Goal: Feedback & Contribution: Leave review/rating

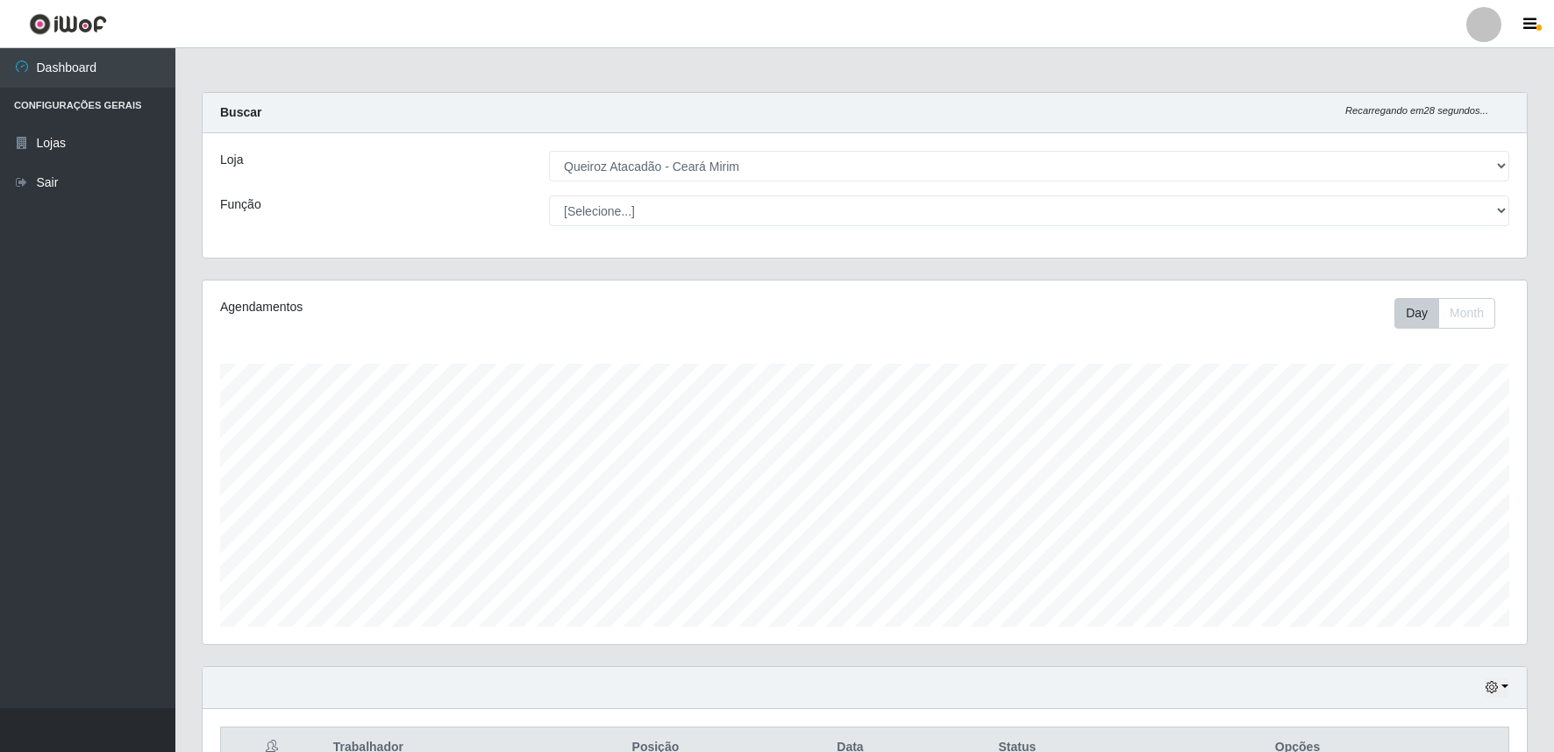
select select "465"
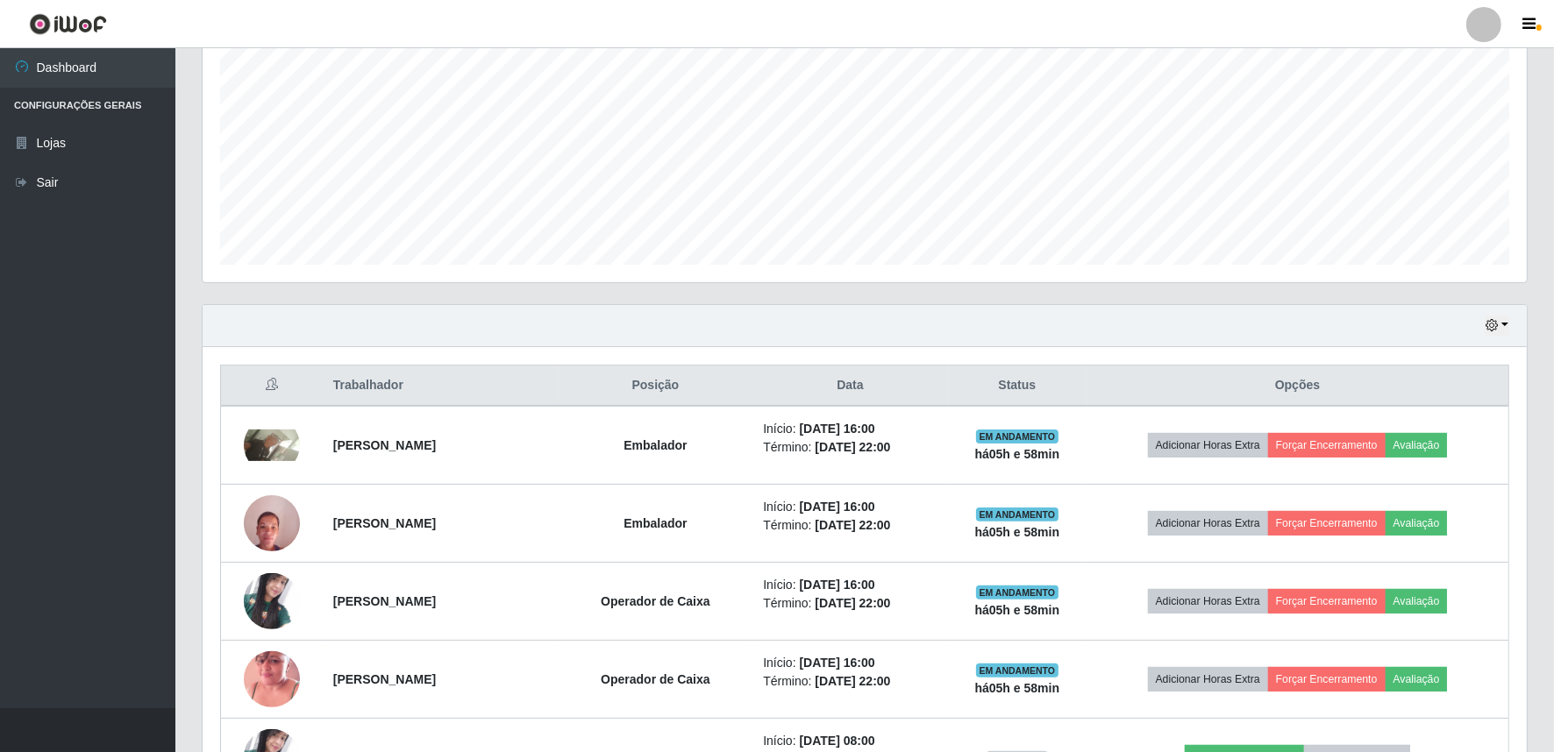
scroll to position [389, 0]
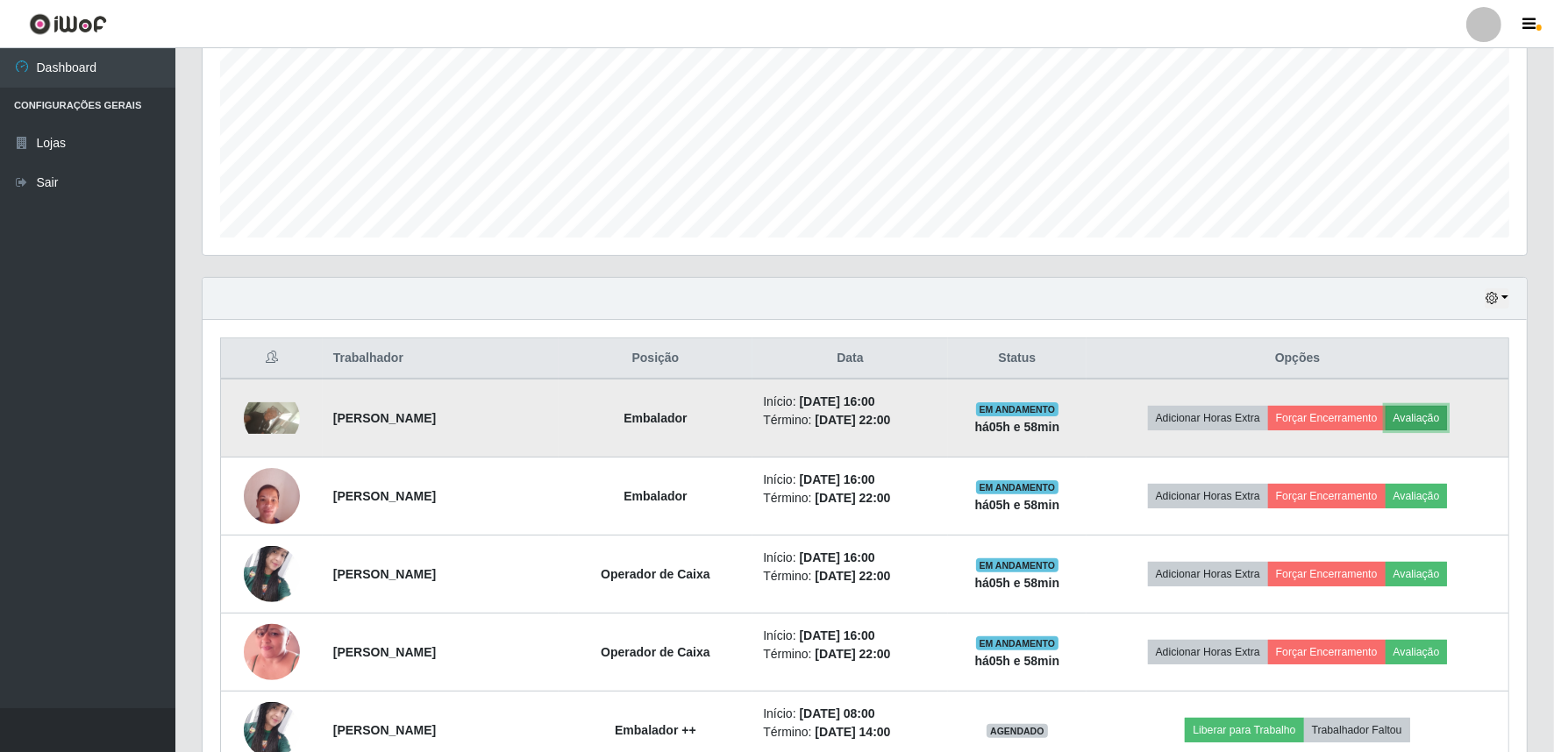
click at [1423, 410] on button "Avaliação" at bounding box center [1417, 418] width 62 height 25
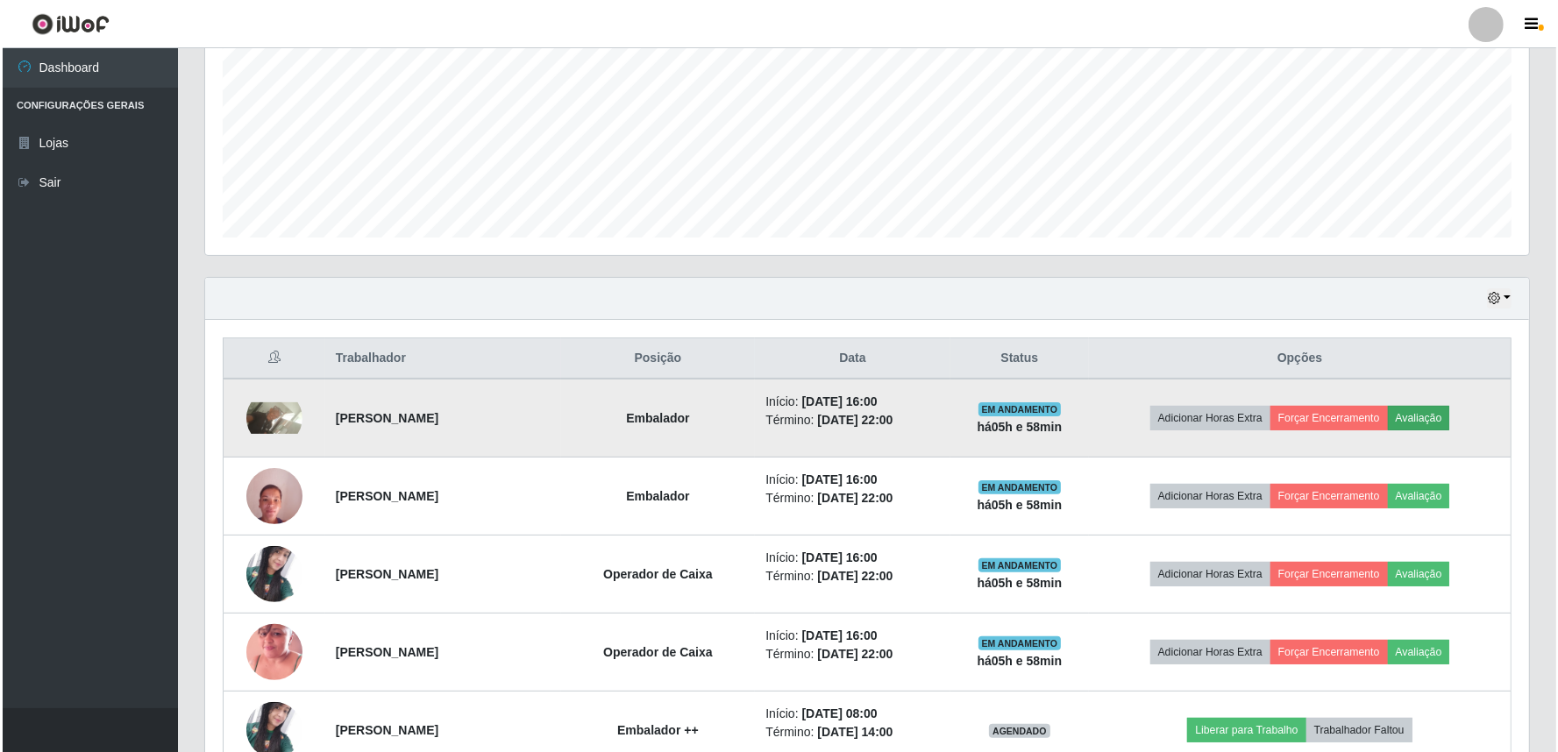
scroll to position [363, 1313]
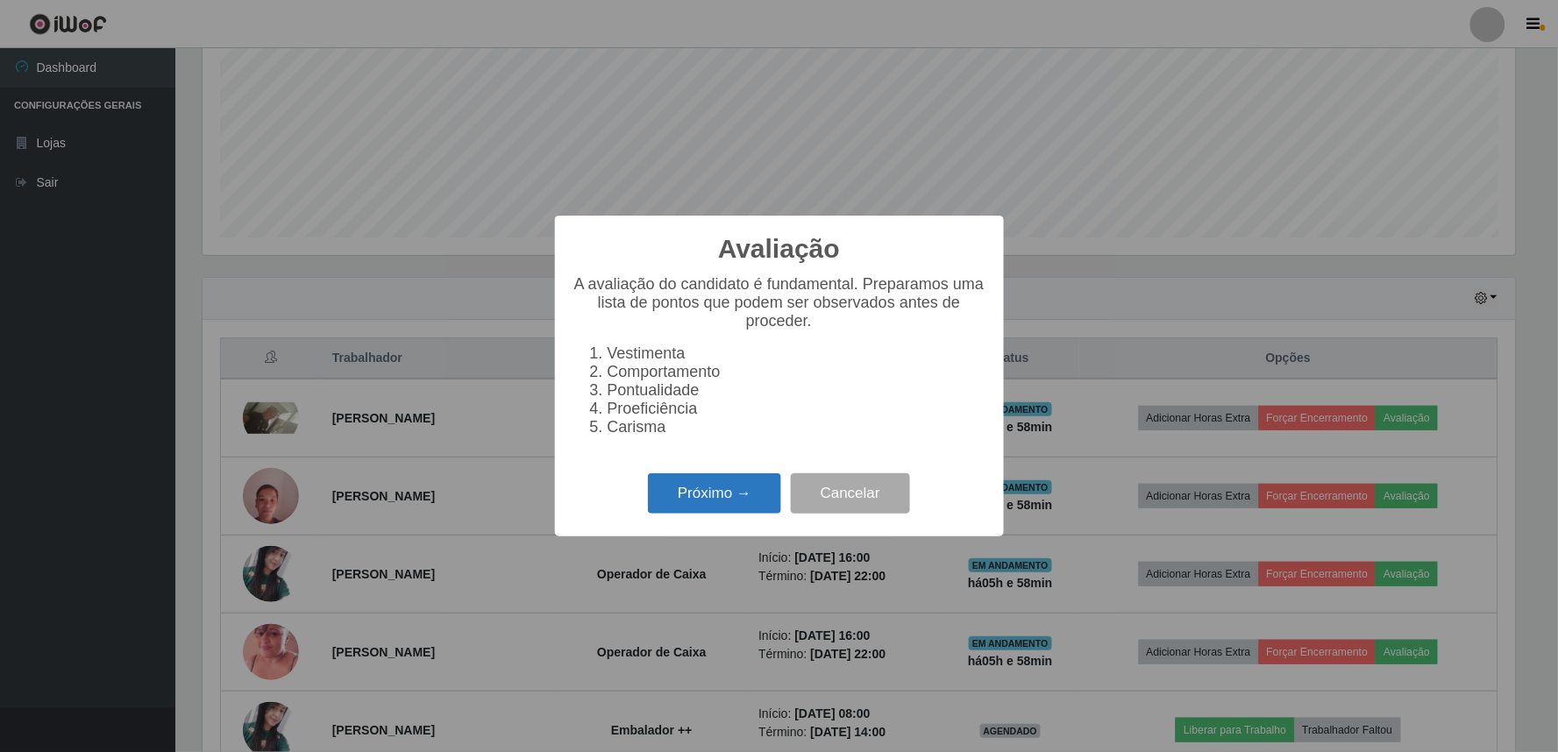
click at [722, 485] on button "Próximo →" at bounding box center [714, 494] width 133 height 41
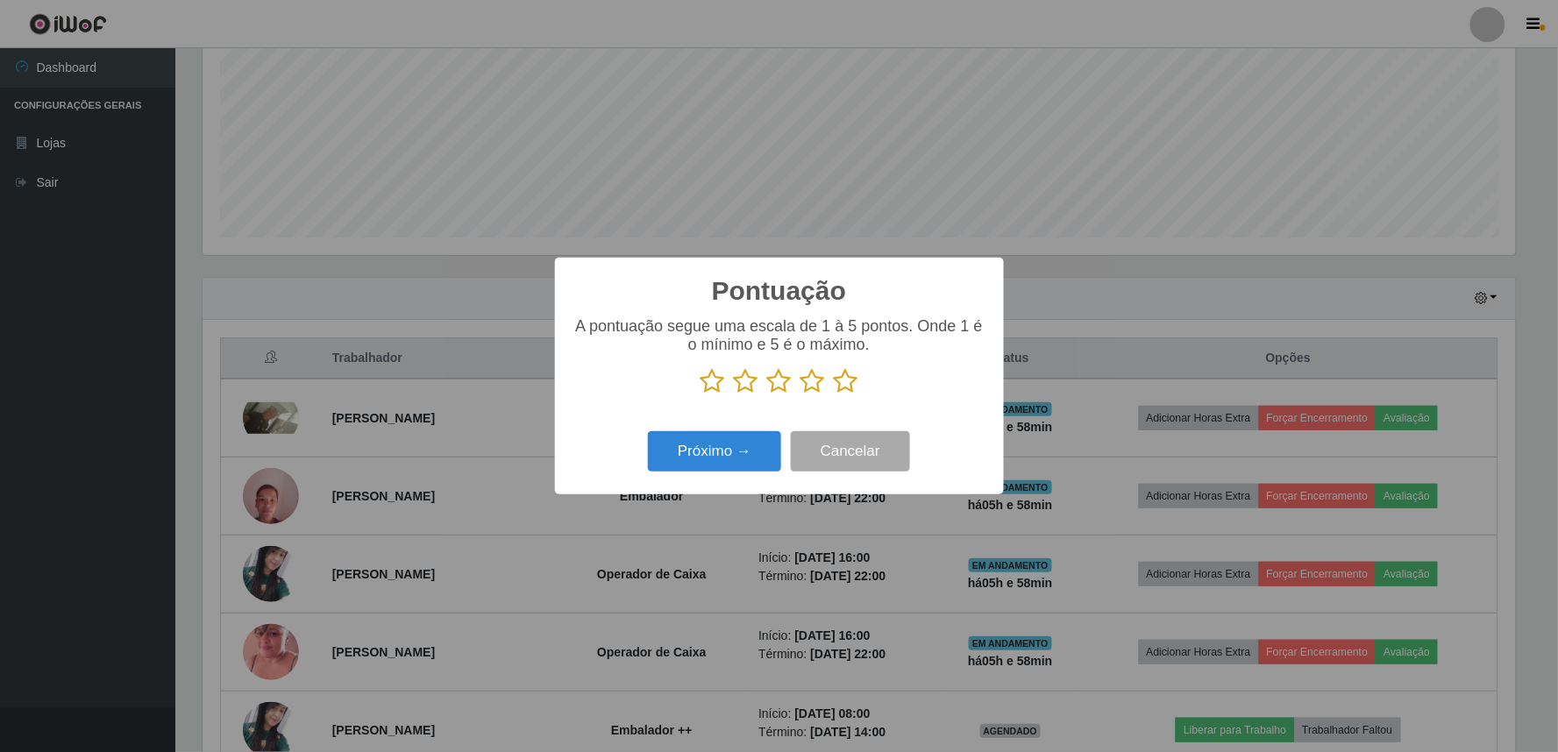
click at [839, 389] on icon at bounding box center [846, 381] width 25 height 26
click at [834, 395] on input "radio" at bounding box center [834, 395] width 0 height 0
click at [750, 454] on button "Próximo →" at bounding box center [714, 452] width 133 height 41
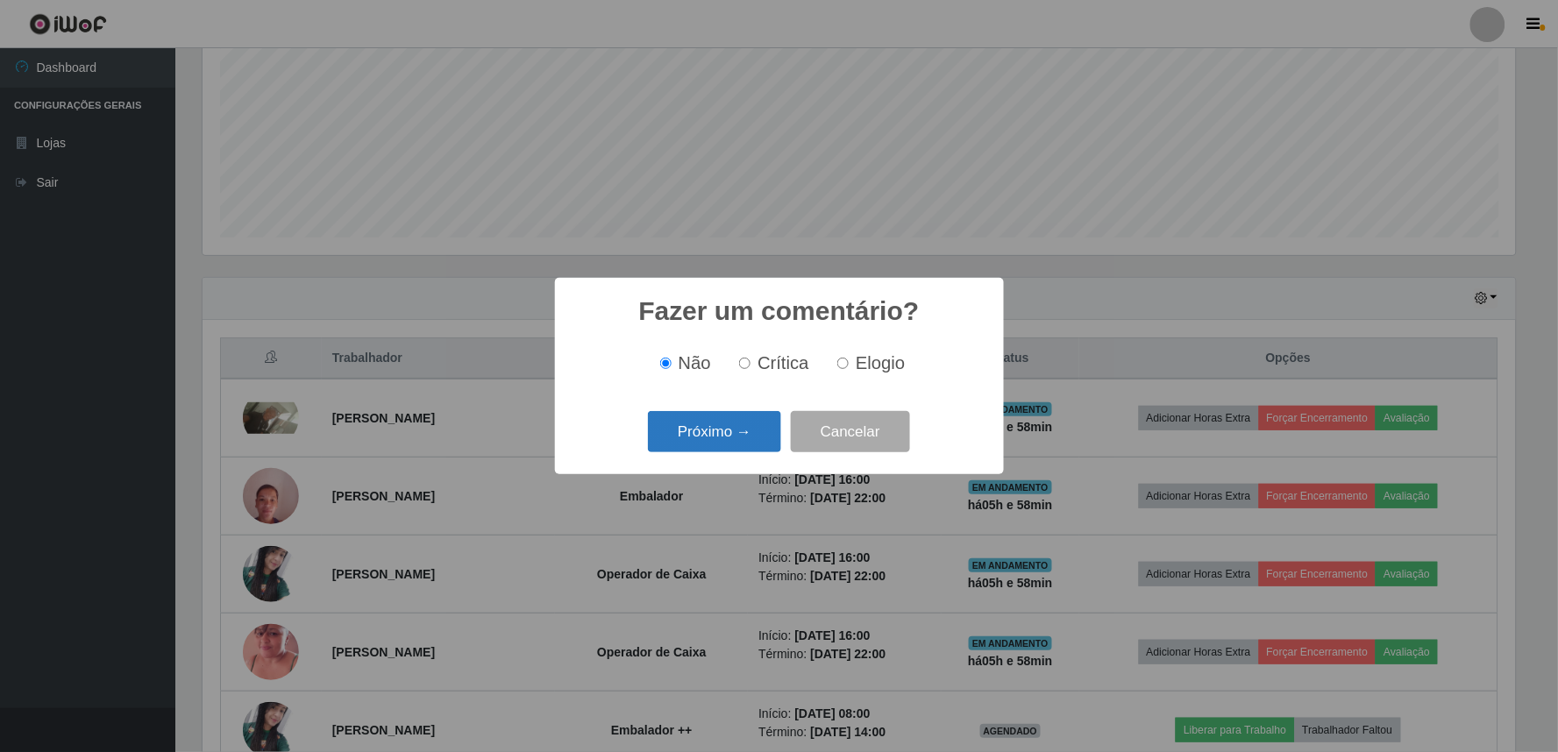
click at [715, 445] on button "Próximo →" at bounding box center [714, 431] width 133 height 41
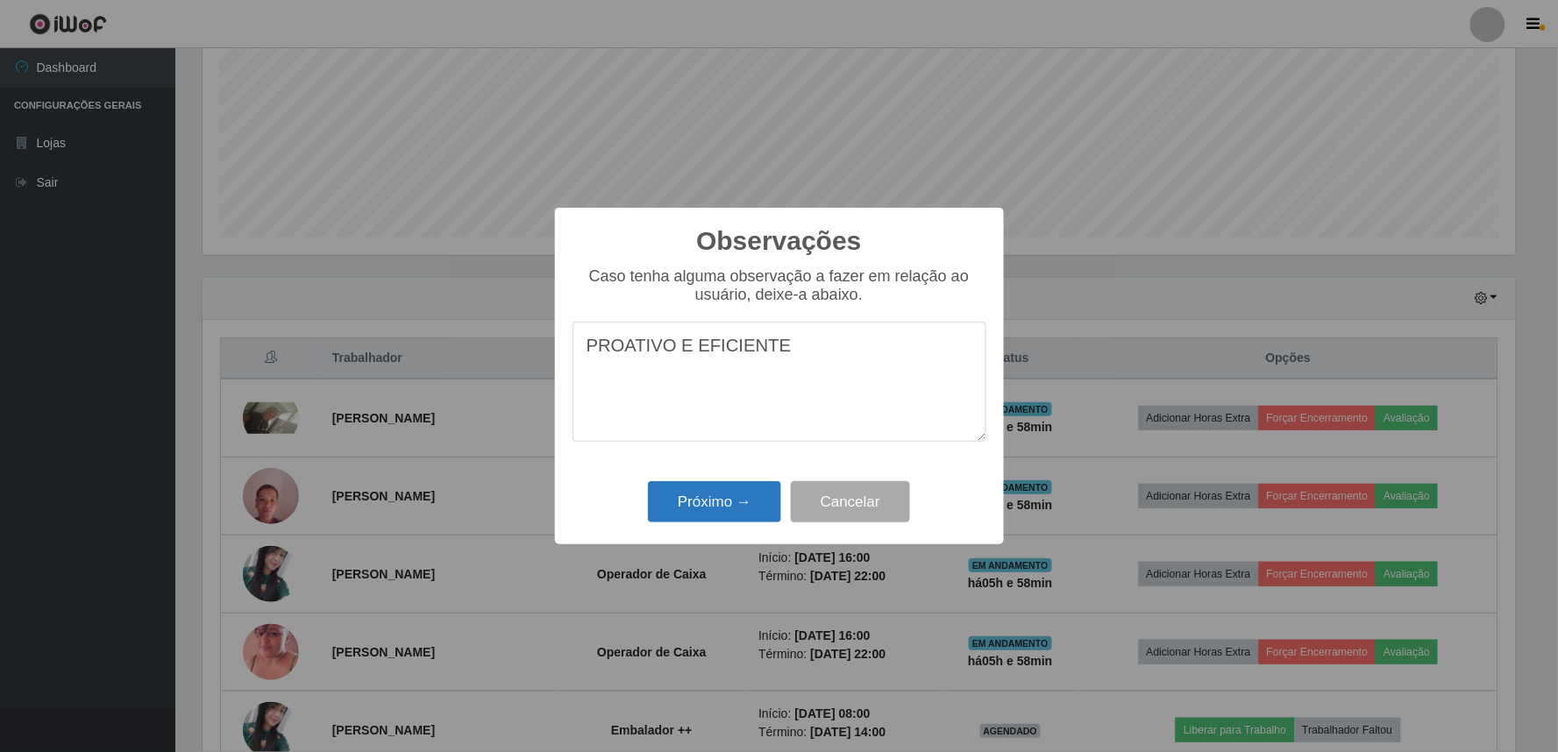
type textarea "PROATIVO E EFICIENTE"
click at [721, 500] on button "Próximo →" at bounding box center [714, 501] width 133 height 41
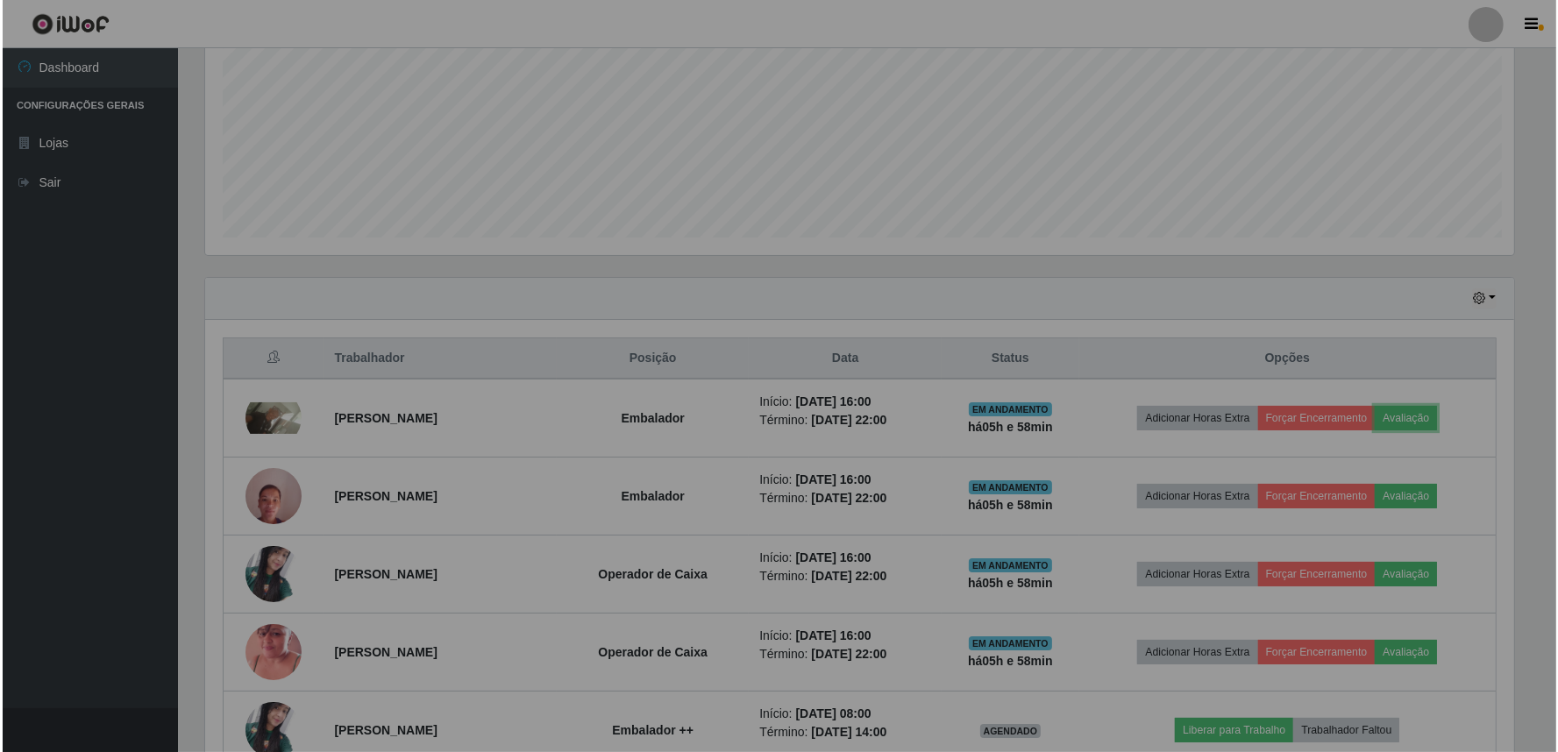
scroll to position [363, 1324]
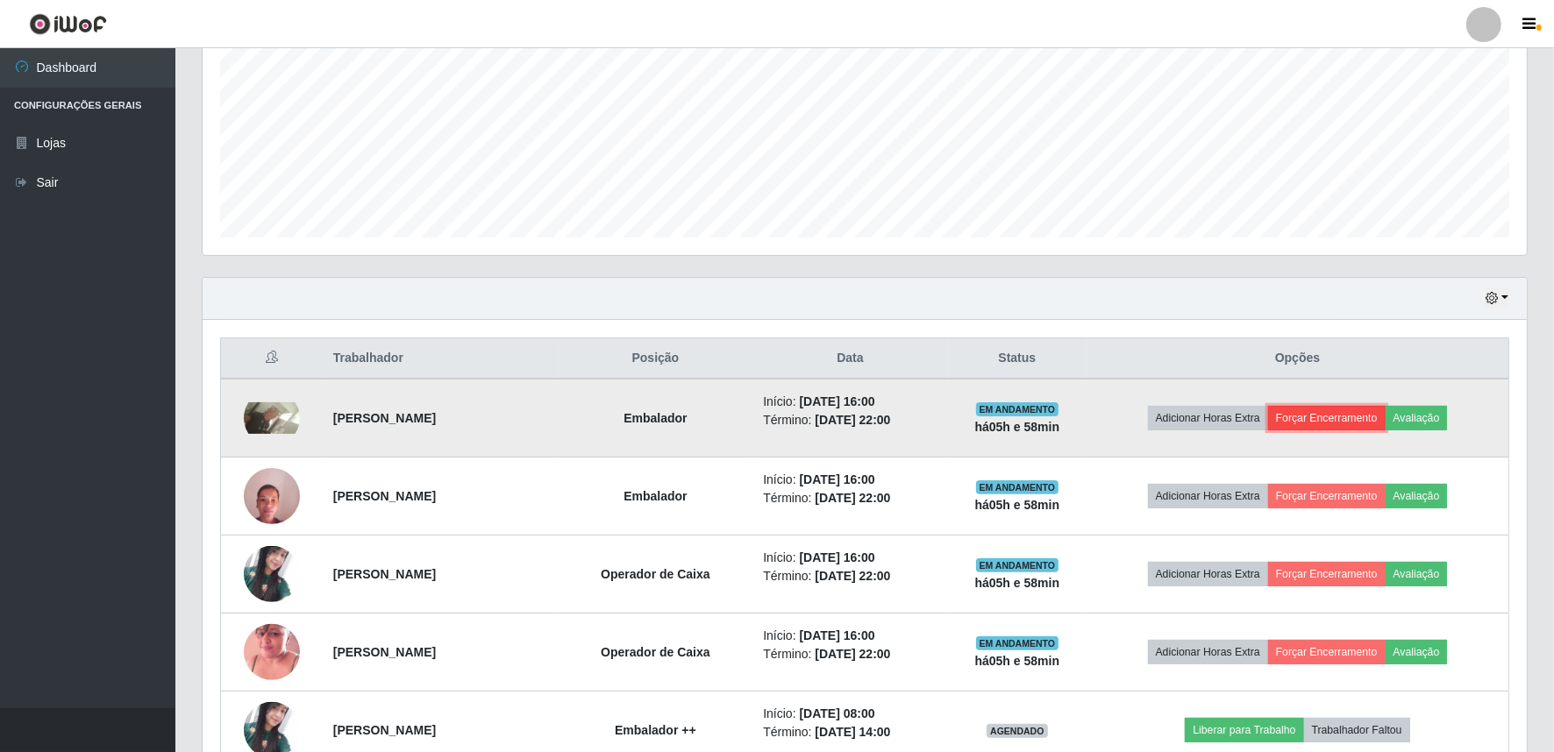
click at [1331, 424] on button "Forçar Encerramento" at bounding box center [1327, 418] width 118 height 25
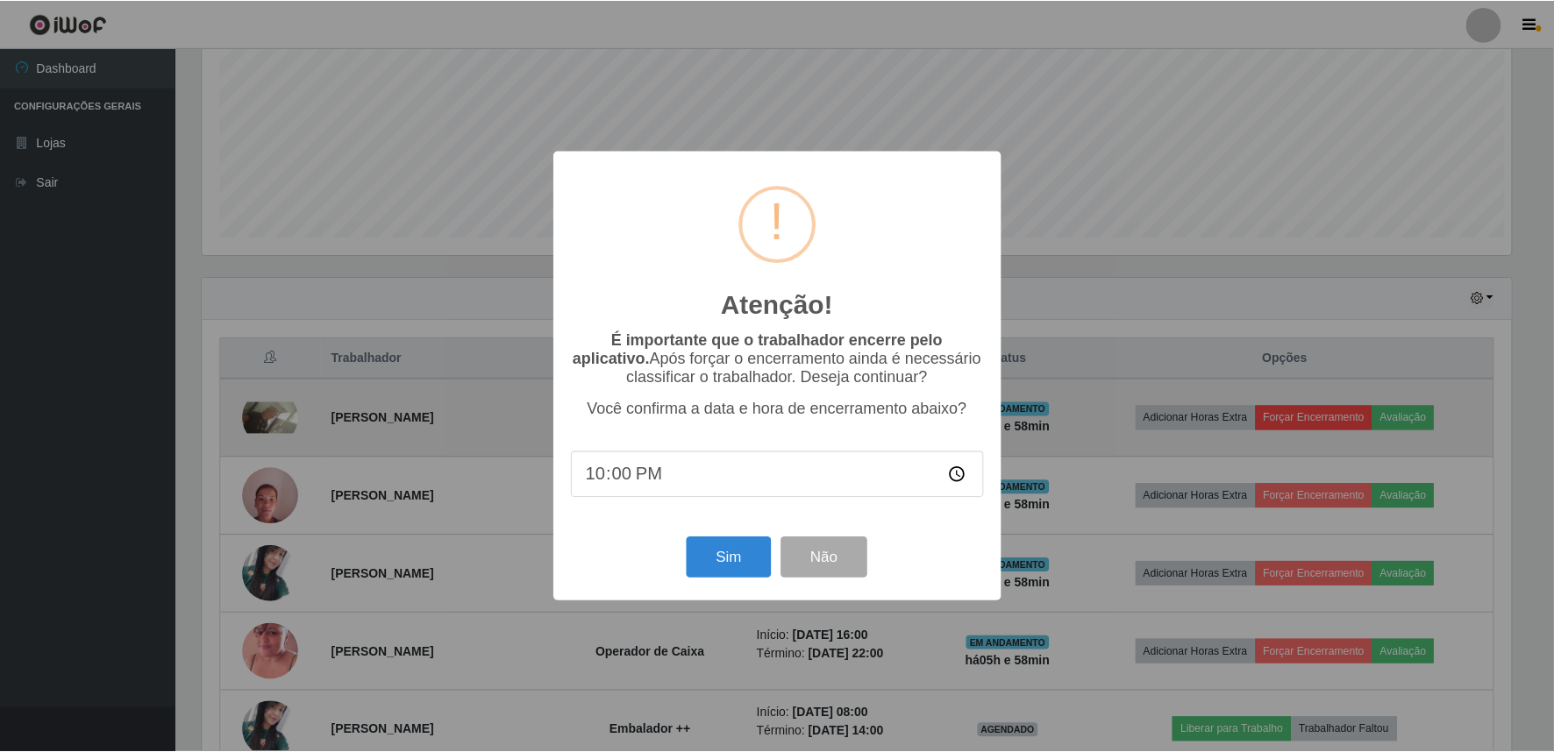
scroll to position [363, 1313]
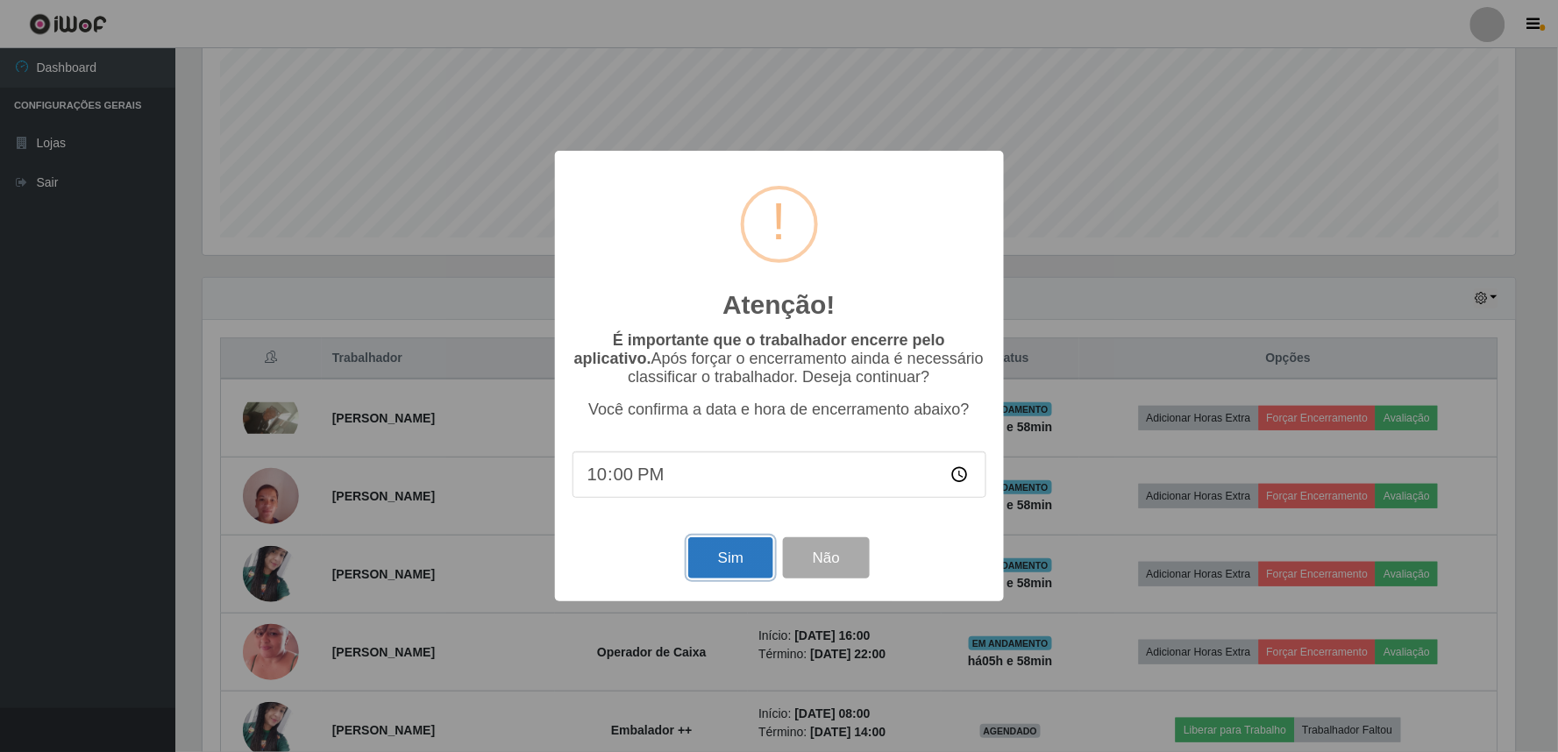
click at [759, 558] on button "Sim" at bounding box center [730, 558] width 85 height 41
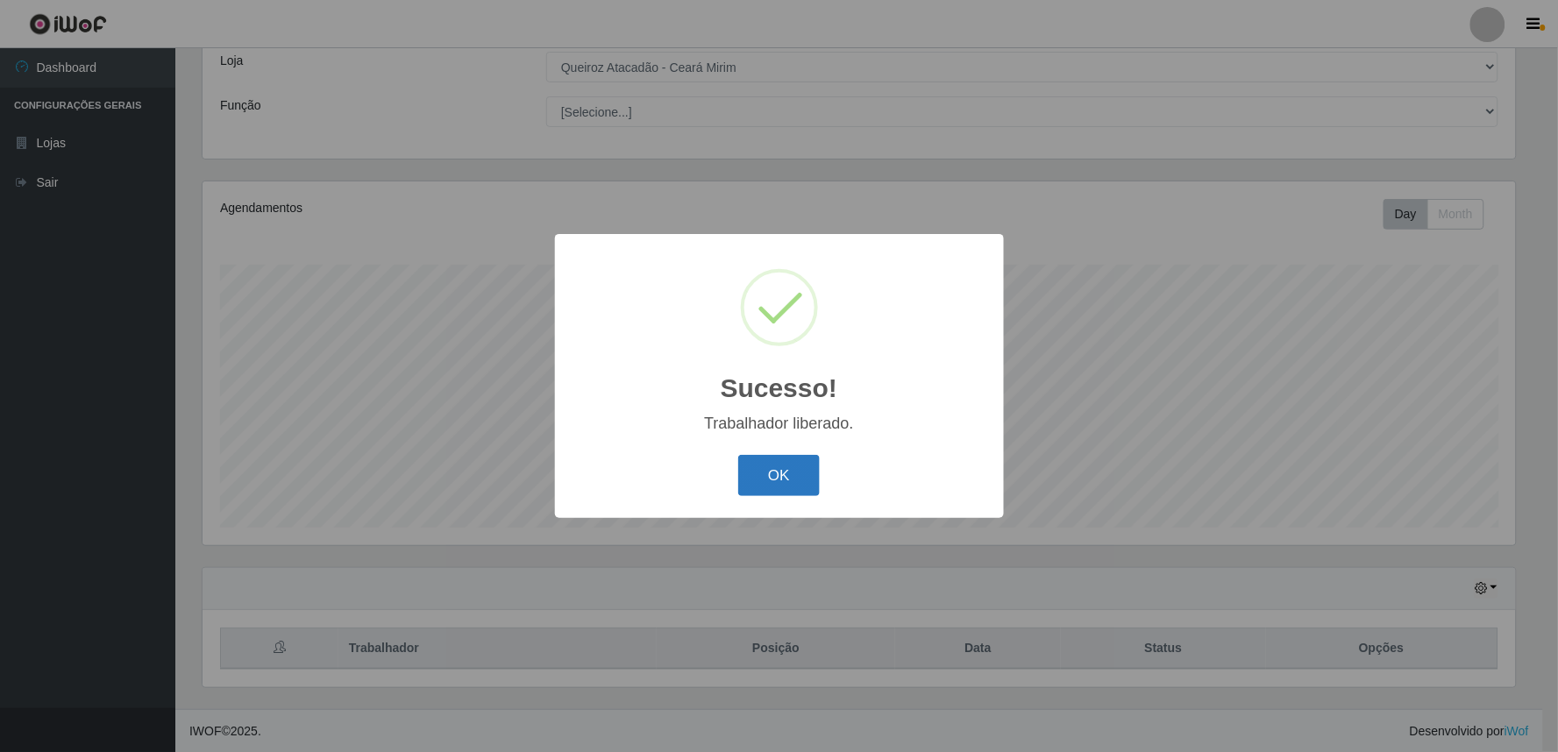
click at [810, 472] on button "OK" at bounding box center [779, 475] width 82 height 41
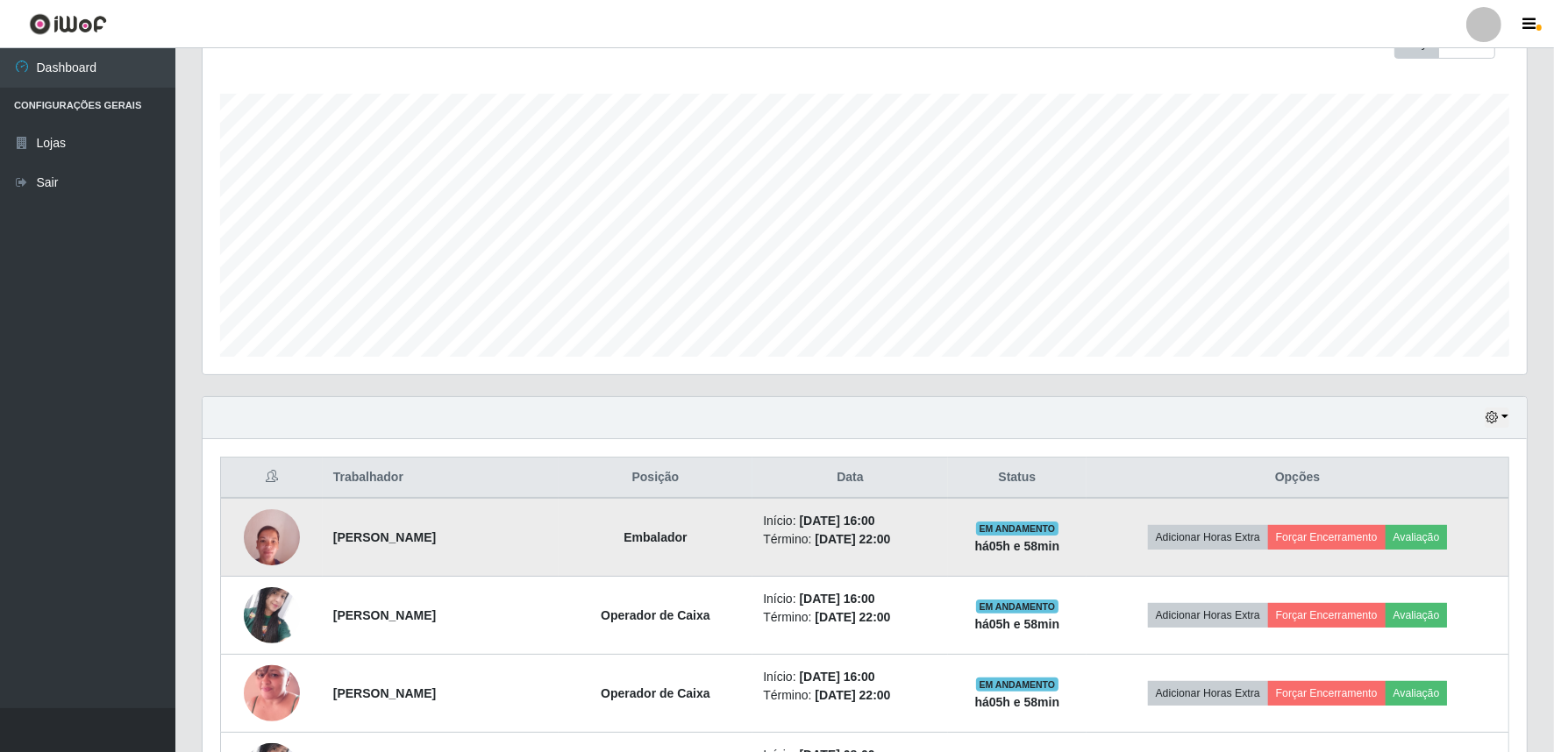
scroll to position [360, 0]
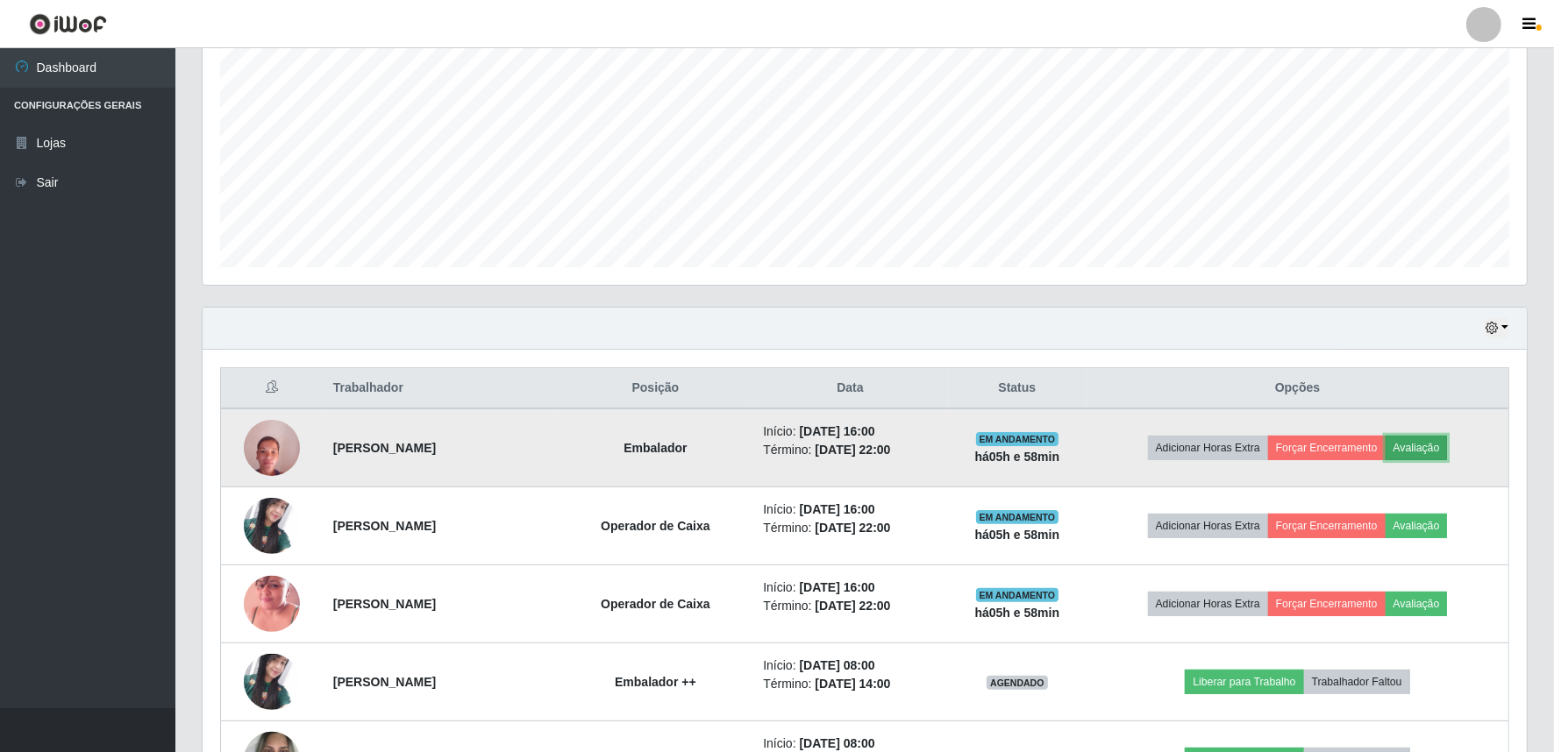
click at [1443, 444] on button "Avaliação" at bounding box center [1417, 448] width 62 height 25
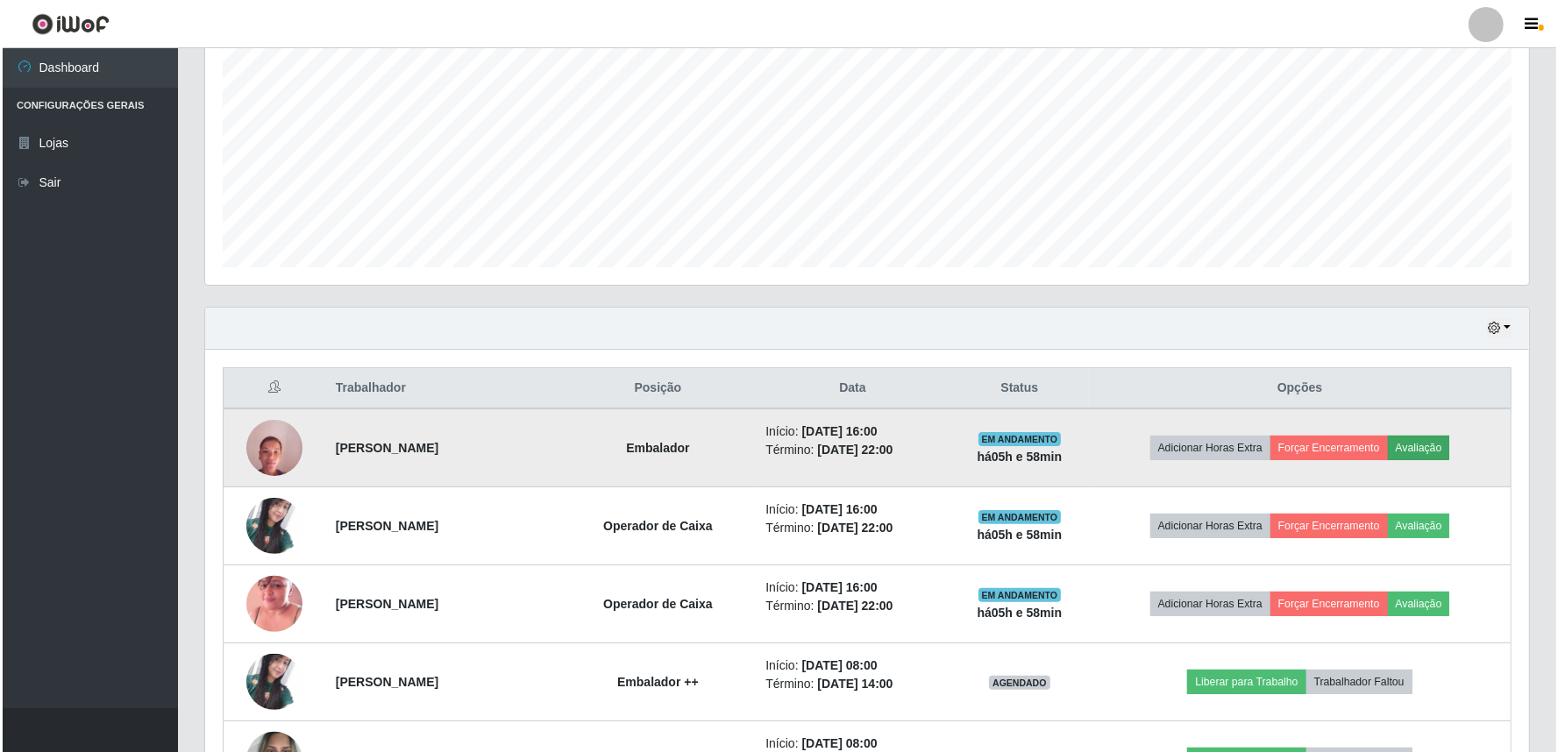
scroll to position [363, 1313]
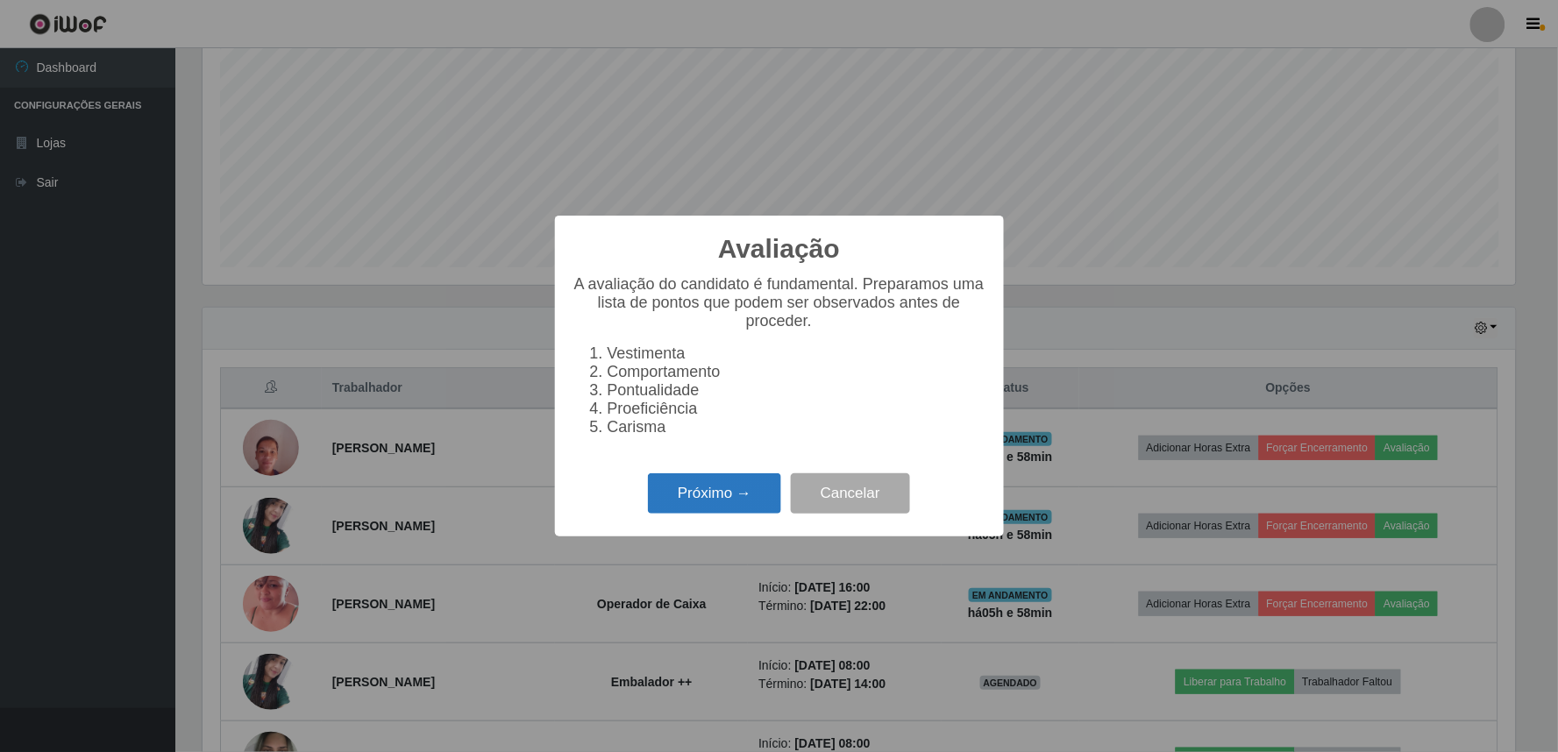
click at [760, 504] on button "Próximo →" at bounding box center [714, 494] width 133 height 41
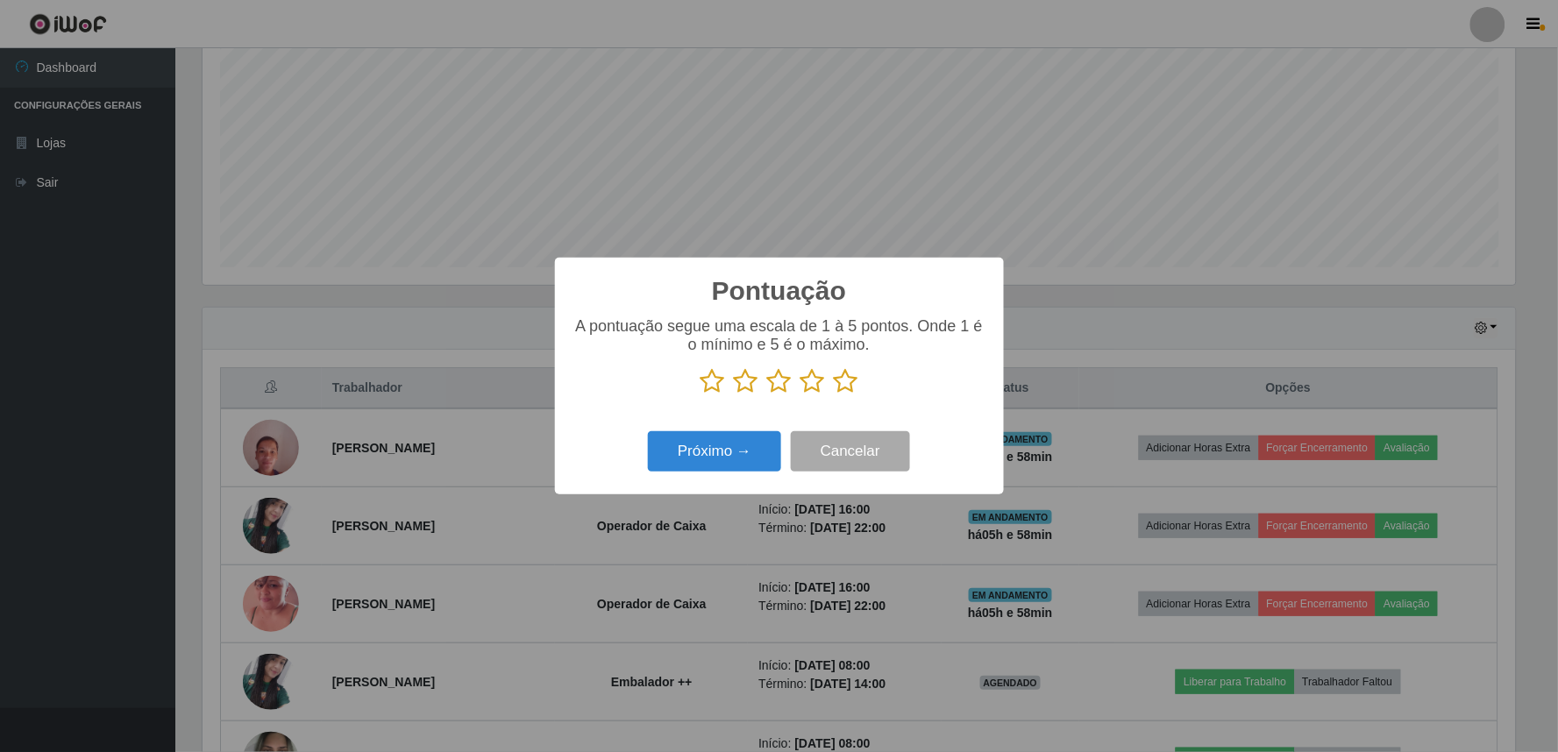
click at [845, 391] on icon at bounding box center [846, 381] width 25 height 26
click at [834, 395] on input "radio" at bounding box center [834, 395] width 0 height 0
click at [751, 451] on button "Próximo →" at bounding box center [714, 452] width 133 height 41
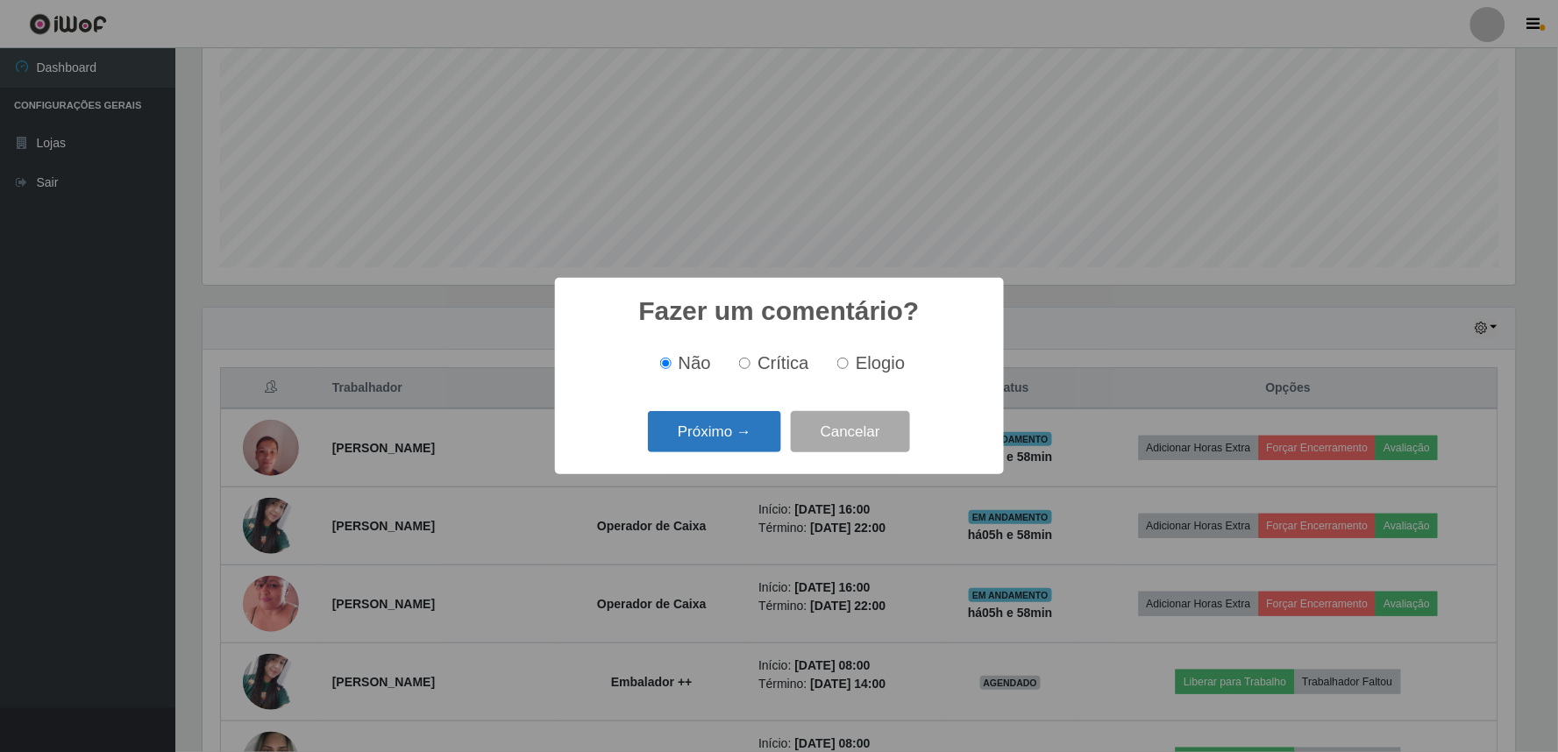
click at [729, 431] on button "Próximo →" at bounding box center [714, 431] width 133 height 41
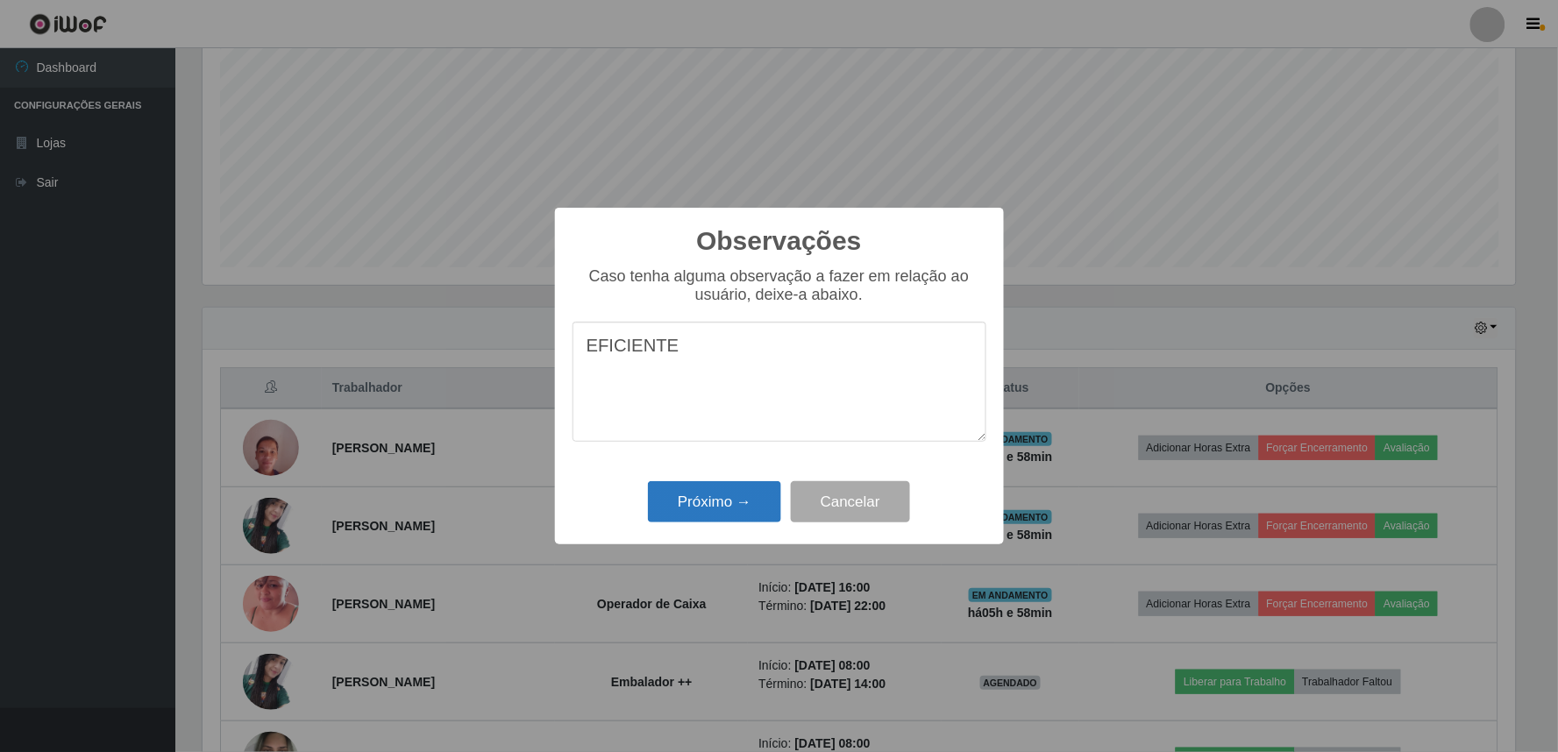
type textarea "EFICIENTE"
click at [722, 514] on button "Próximo →" at bounding box center [714, 501] width 133 height 41
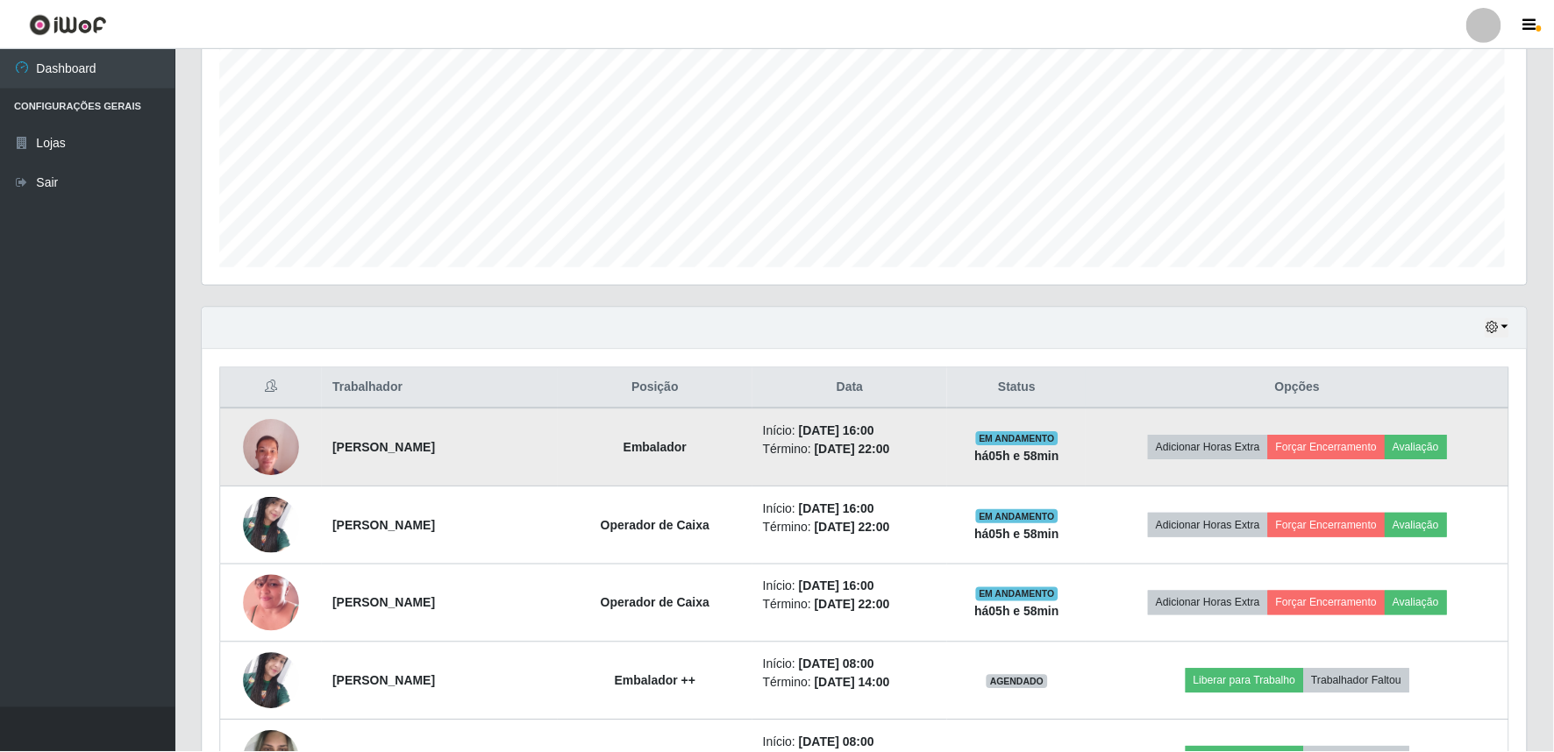
scroll to position [363, 1324]
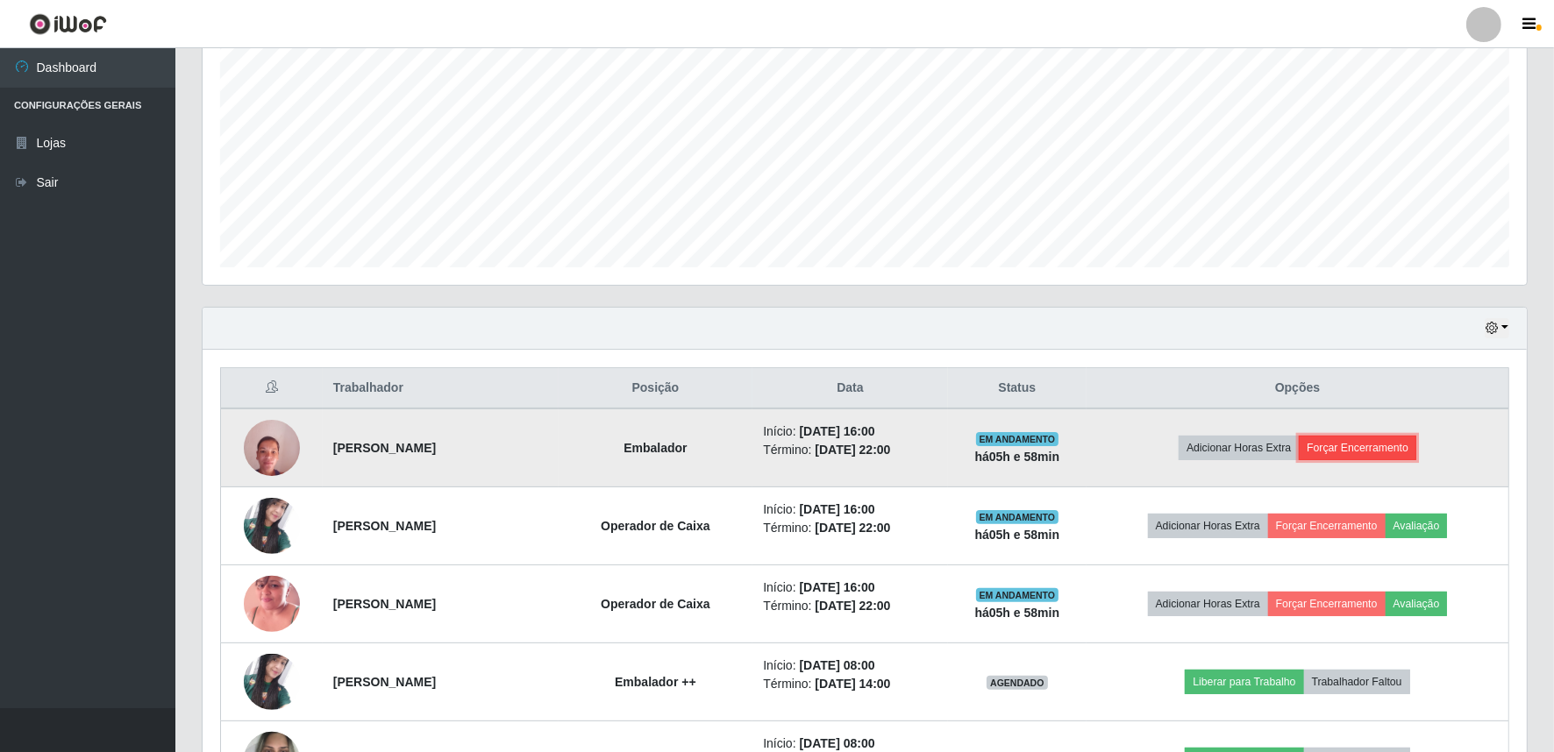
click at [1399, 447] on button "Forçar Encerramento" at bounding box center [1358, 448] width 118 height 25
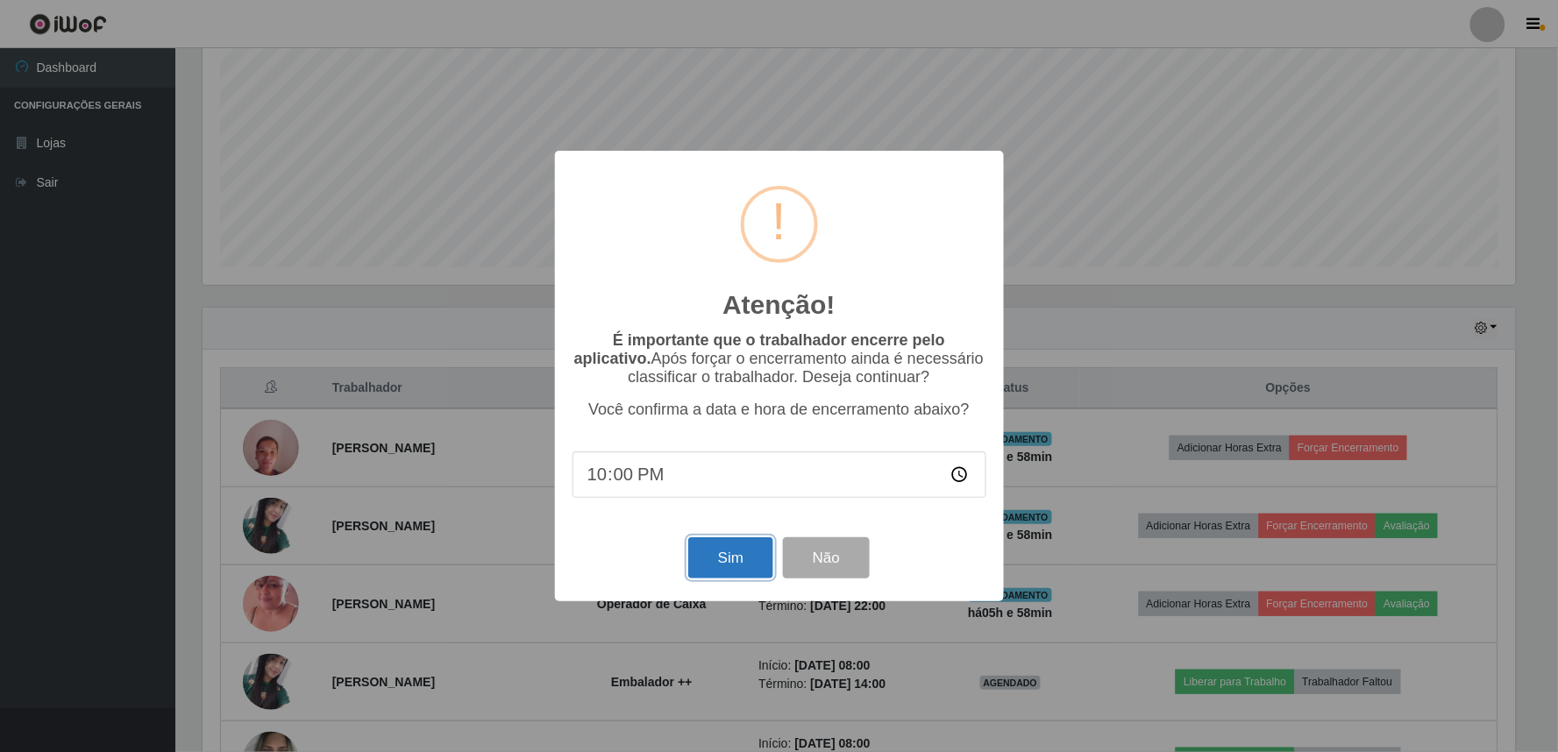
click at [725, 555] on button "Sim" at bounding box center [730, 558] width 85 height 41
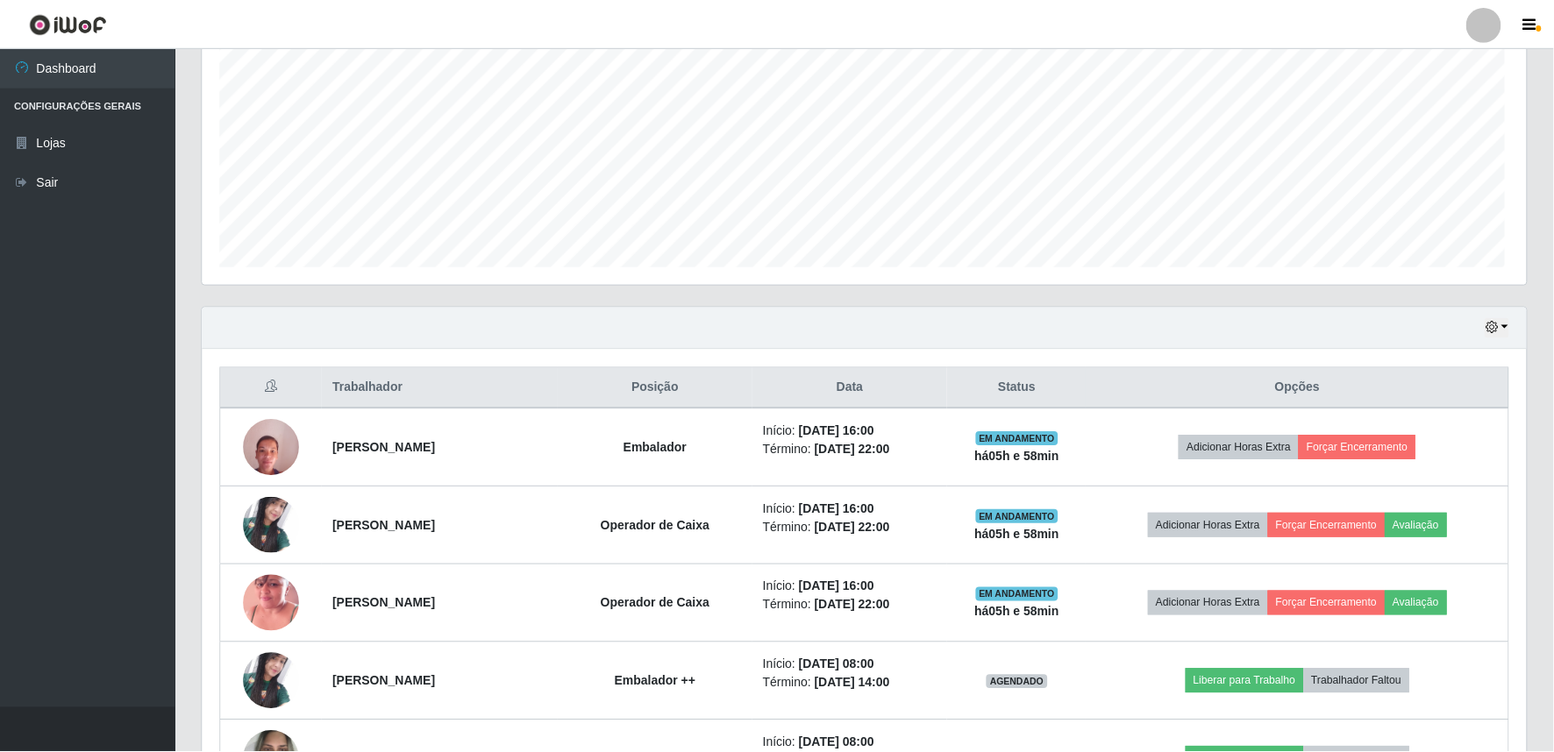
scroll to position [0, 0]
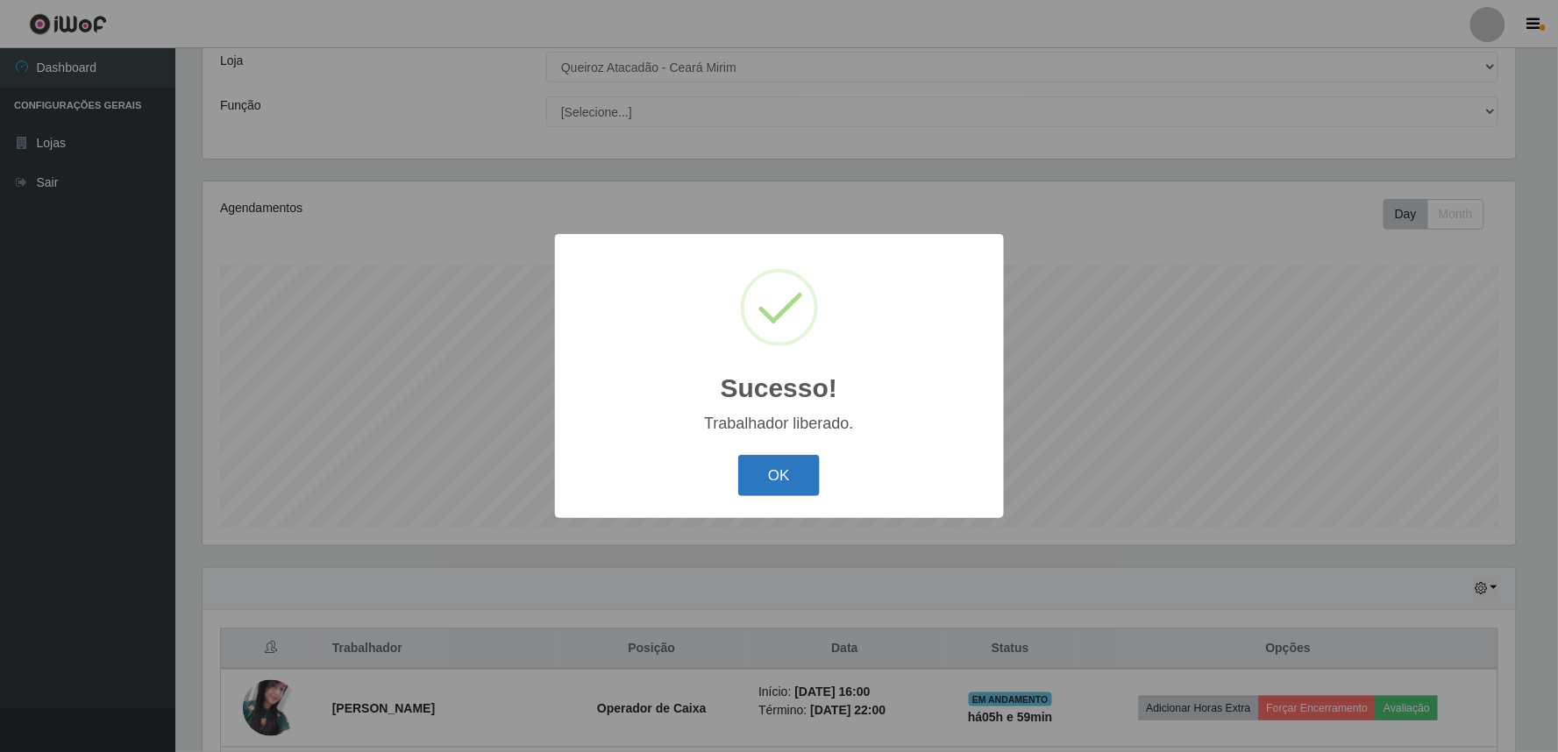
click at [796, 478] on button "OK" at bounding box center [779, 475] width 82 height 41
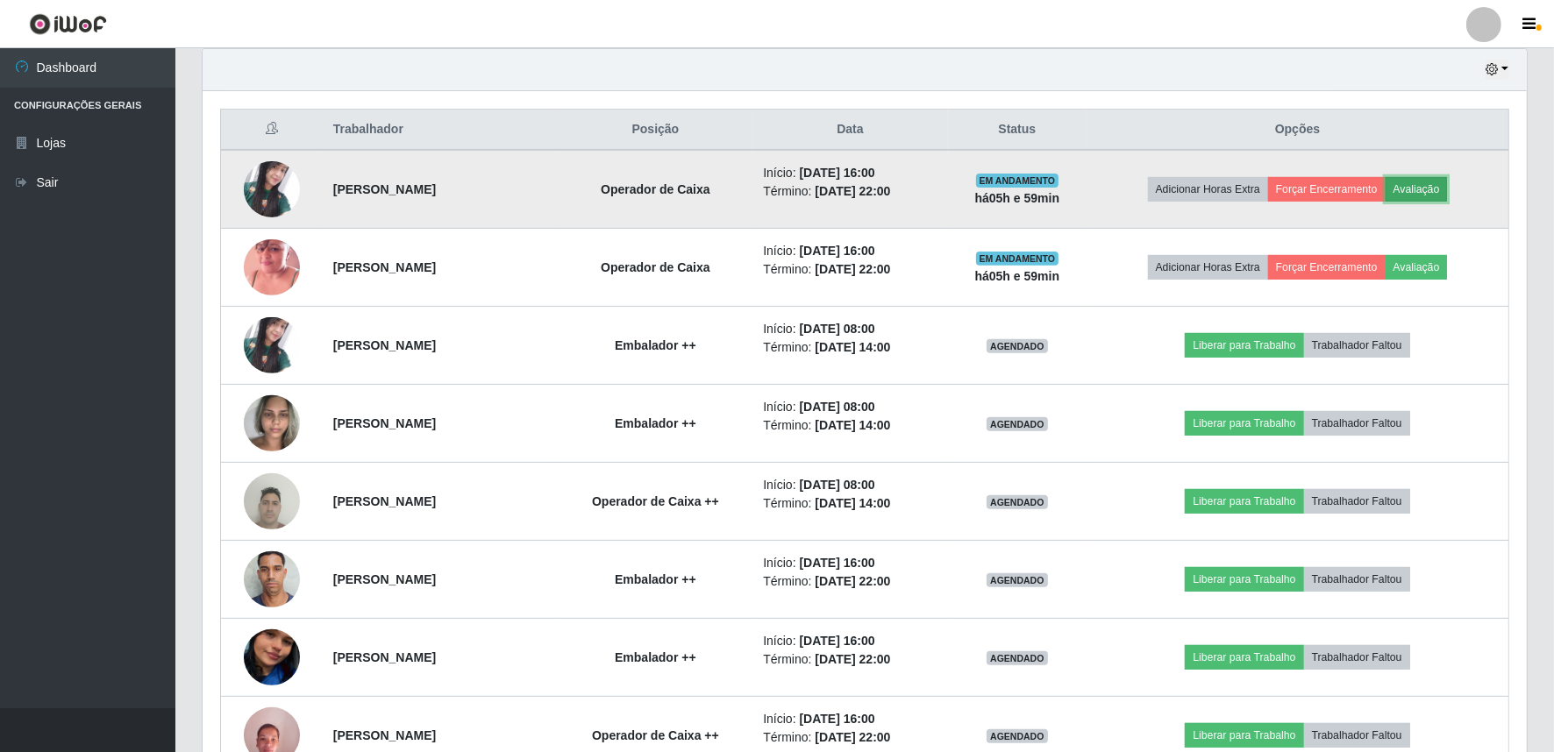
click at [1444, 188] on button "Avaliação" at bounding box center [1417, 189] width 62 height 25
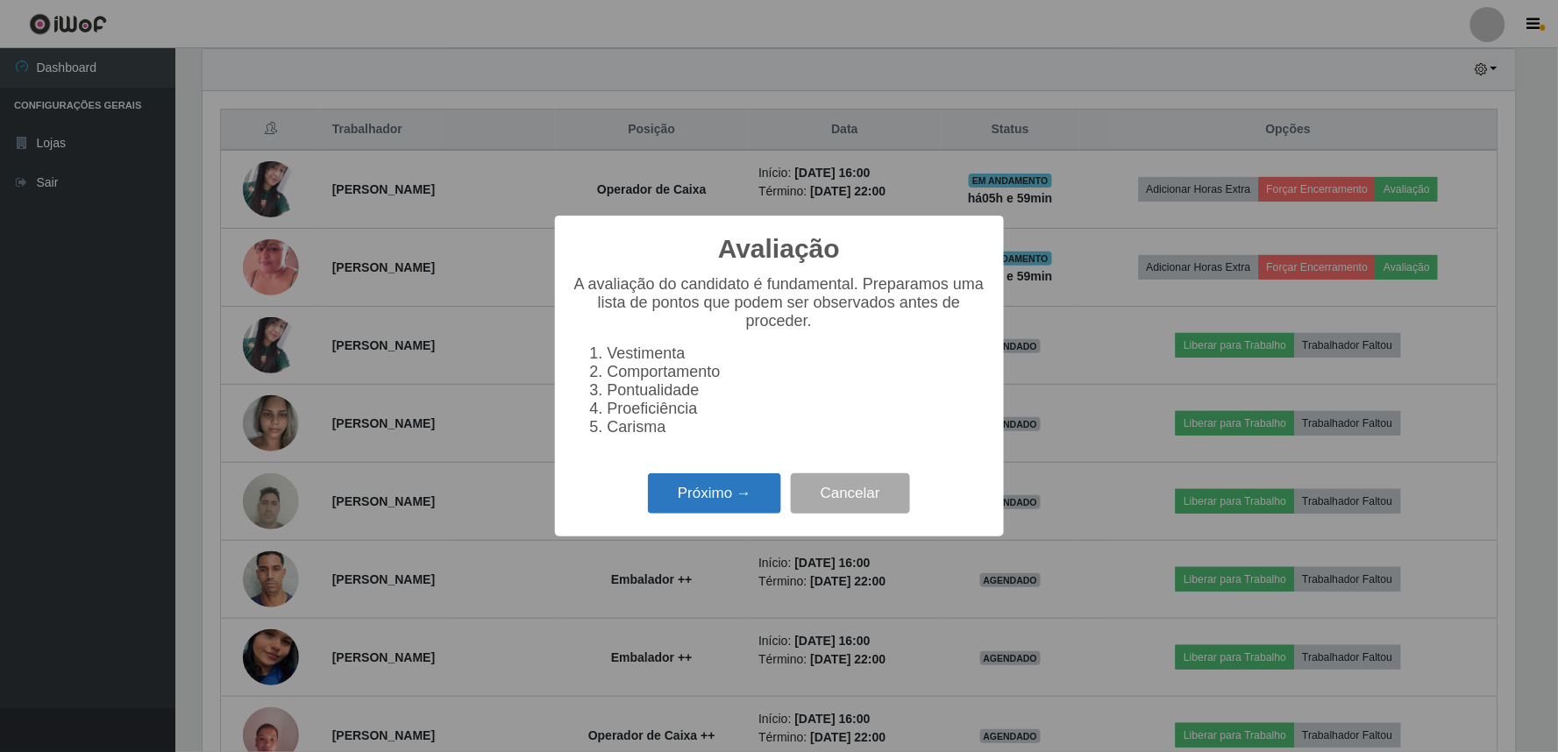
click at [715, 501] on button "Próximo →" at bounding box center [714, 494] width 133 height 41
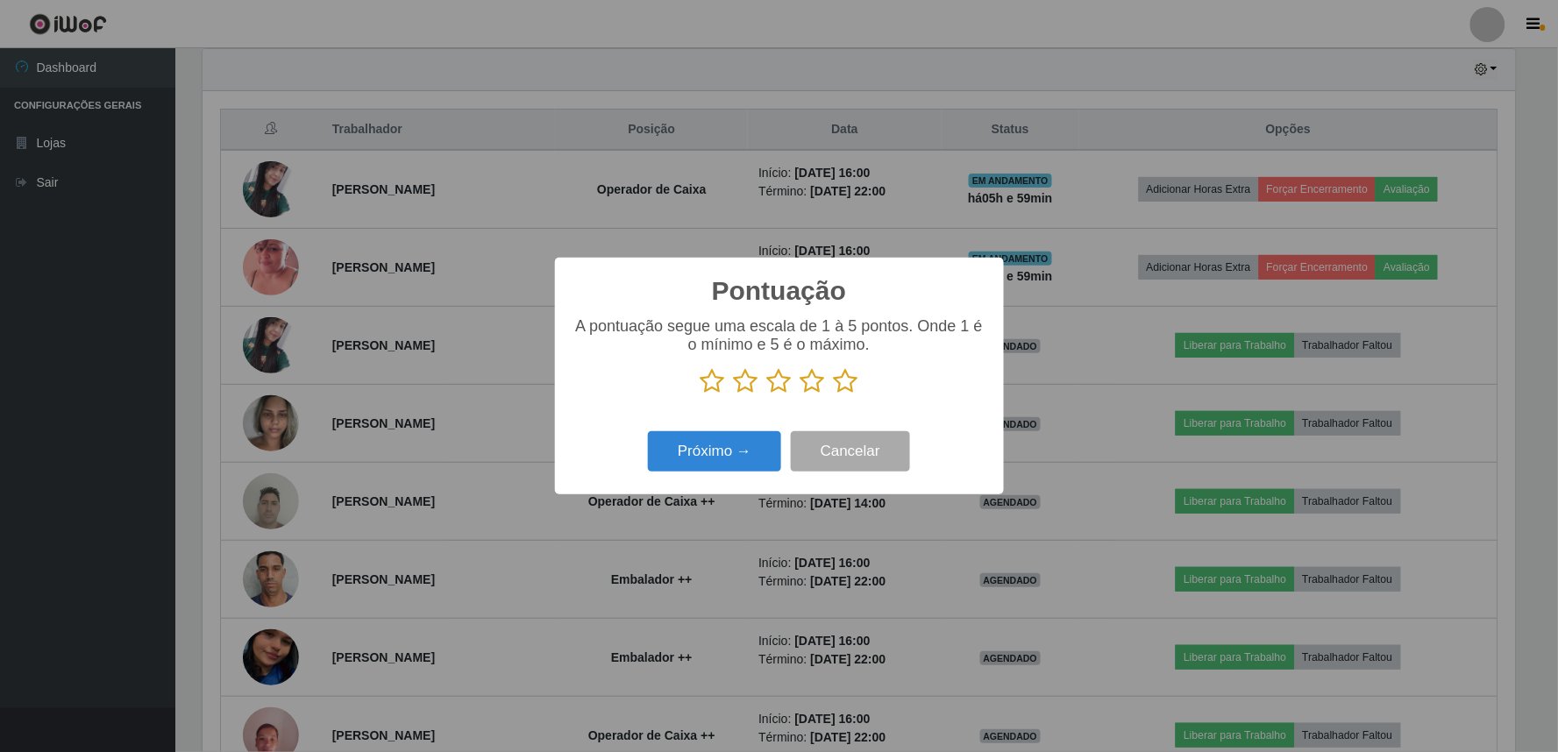
drag, startPoint x: 849, startPoint y: 386, endPoint x: 824, endPoint y: 401, distance: 28.7
click at [839, 390] on icon at bounding box center [846, 381] width 25 height 26
click at [834, 395] on input "radio" at bounding box center [834, 395] width 0 height 0
click at [765, 453] on button "Próximo →" at bounding box center [714, 452] width 133 height 41
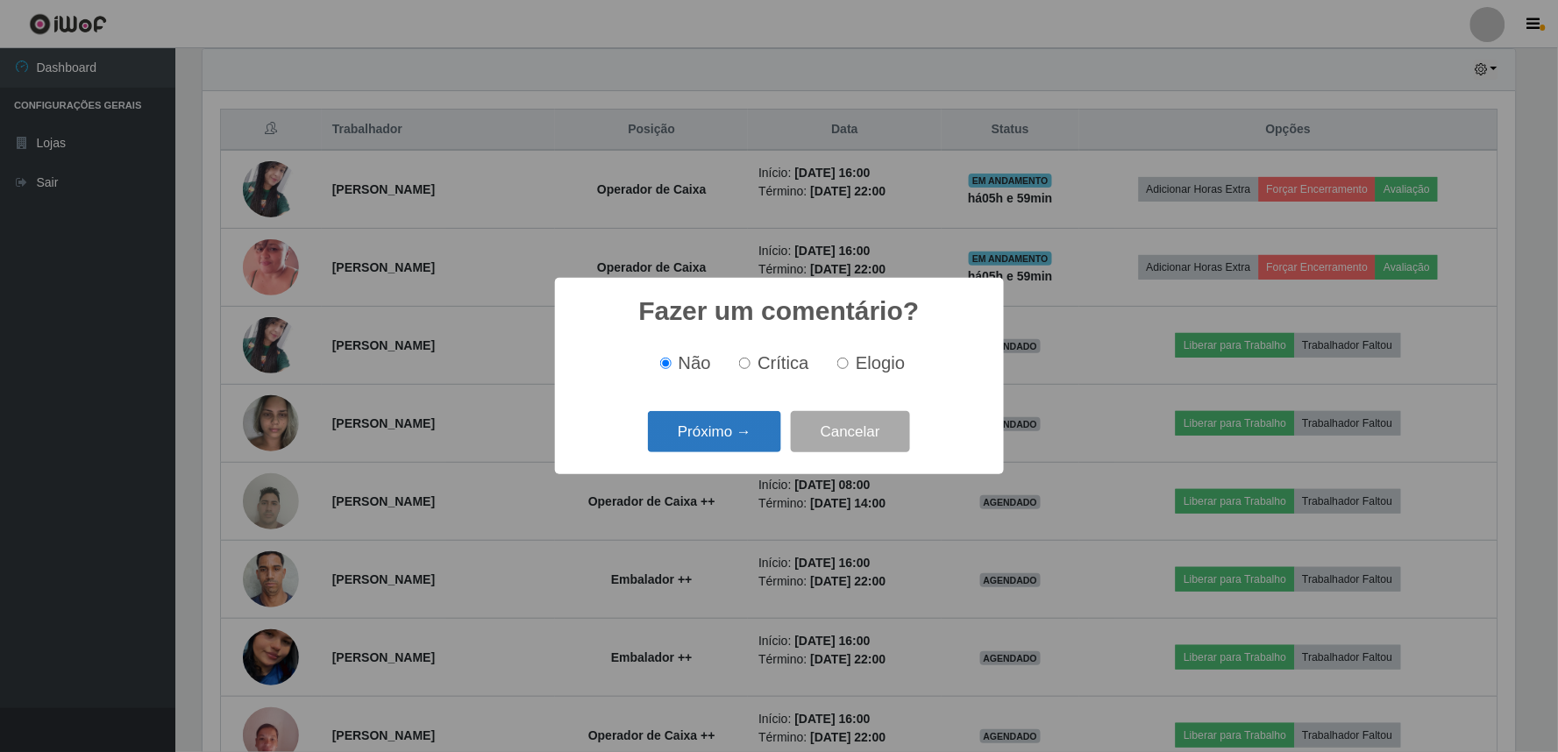
click at [759, 435] on button "Próximo →" at bounding box center [714, 431] width 133 height 41
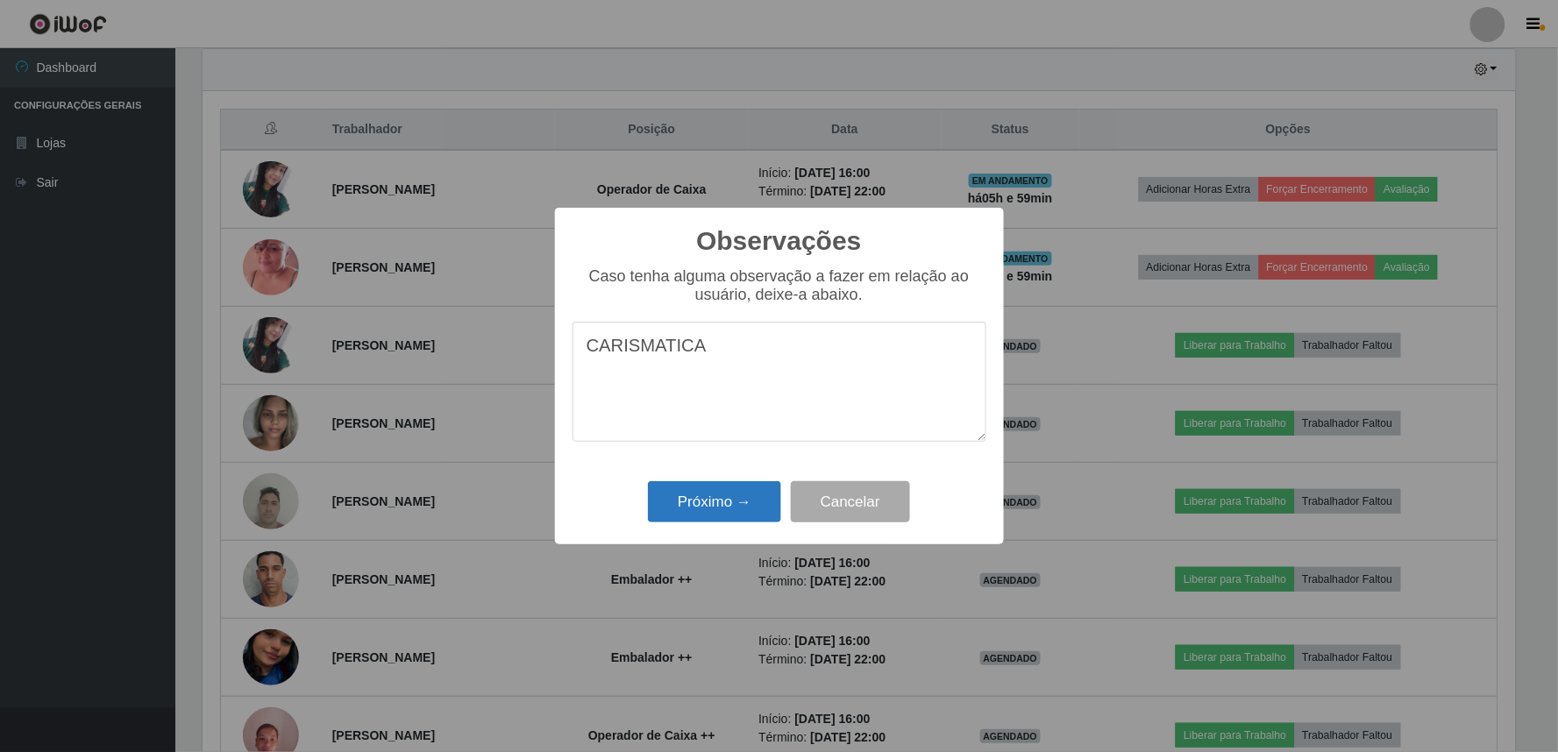
type textarea "CARISMATICA"
click at [767, 495] on button "Próximo →" at bounding box center [714, 501] width 133 height 41
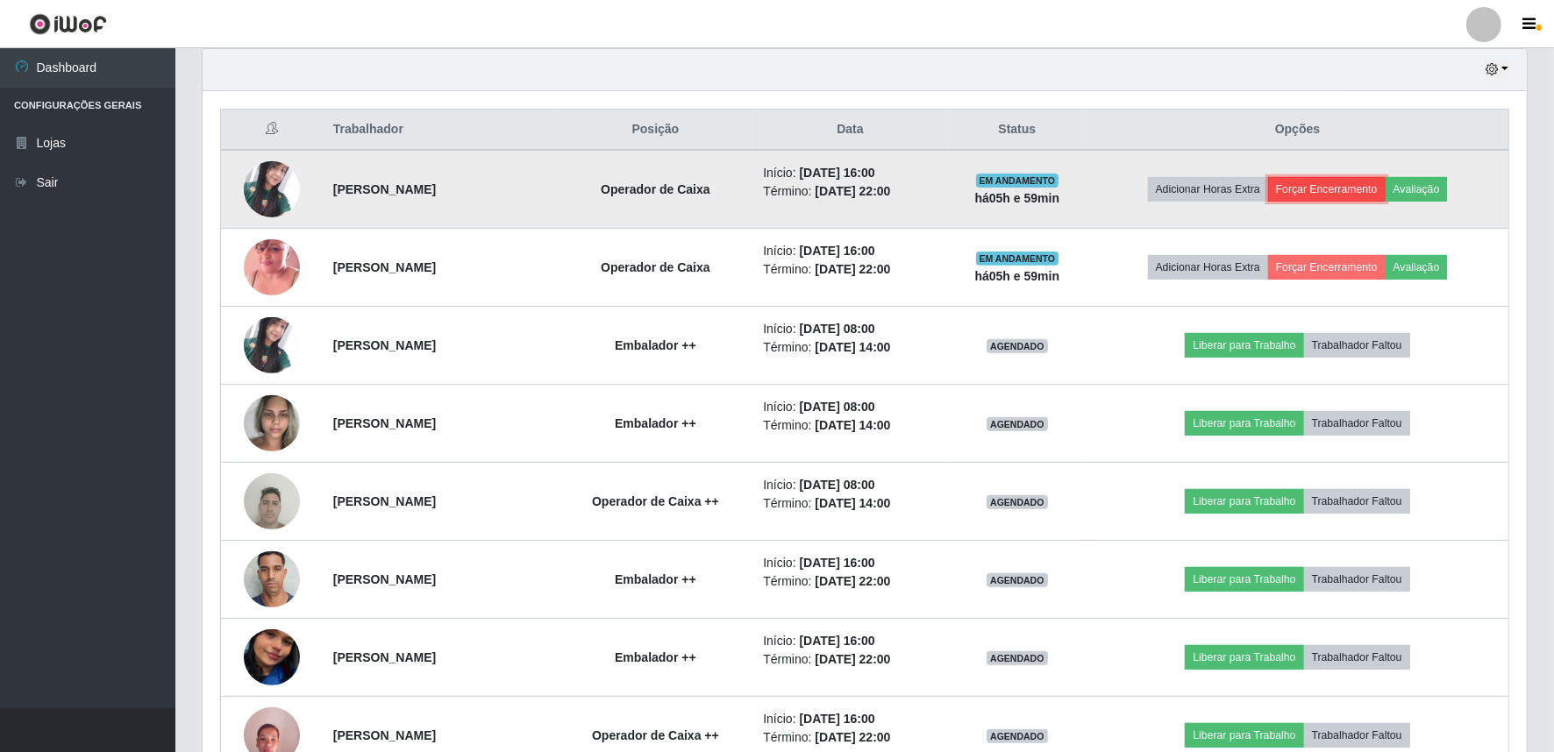
click at [1386, 191] on button "Forçar Encerramento" at bounding box center [1327, 189] width 118 height 25
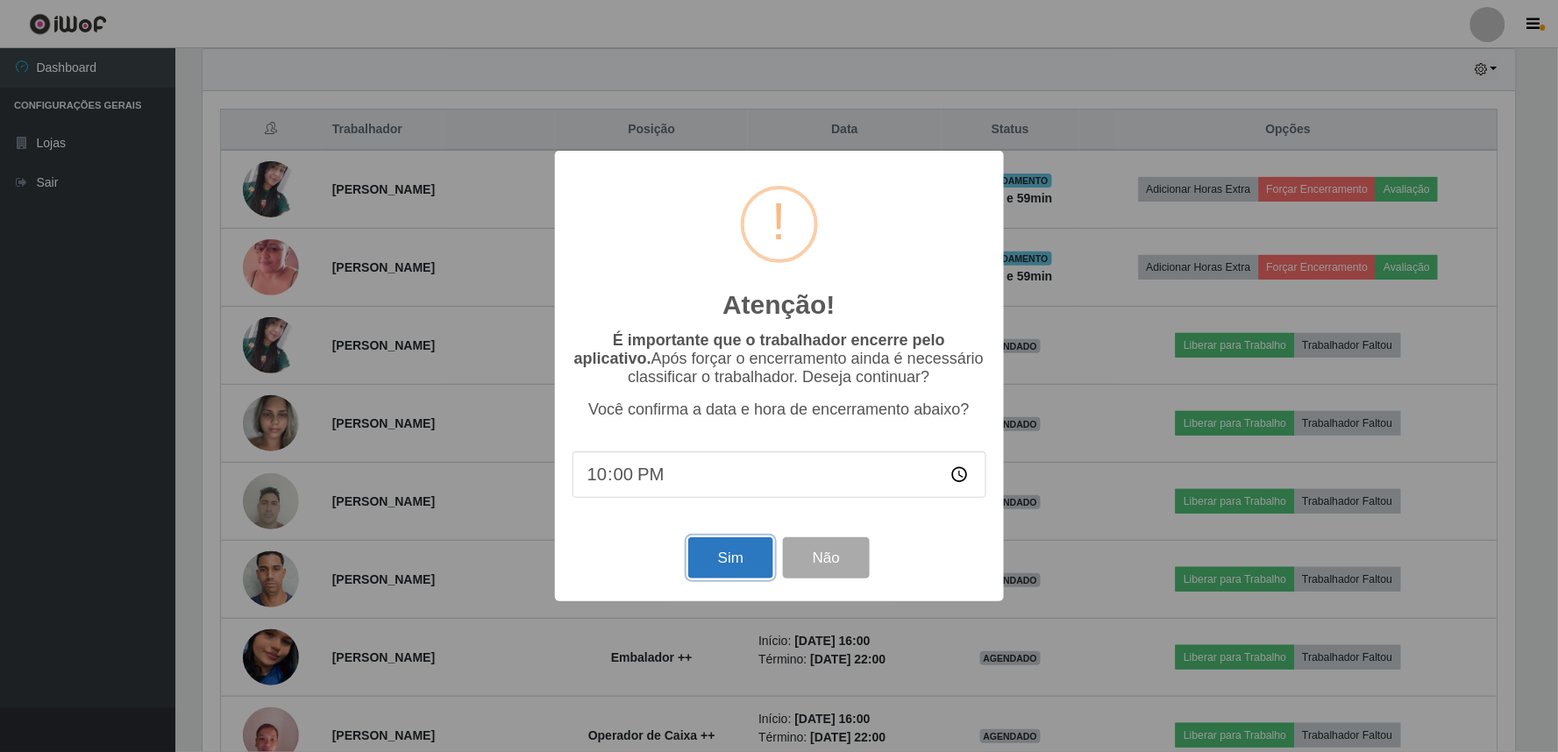
click at [728, 553] on button "Sim" at bounding box center [730, 558] width 85 height 41
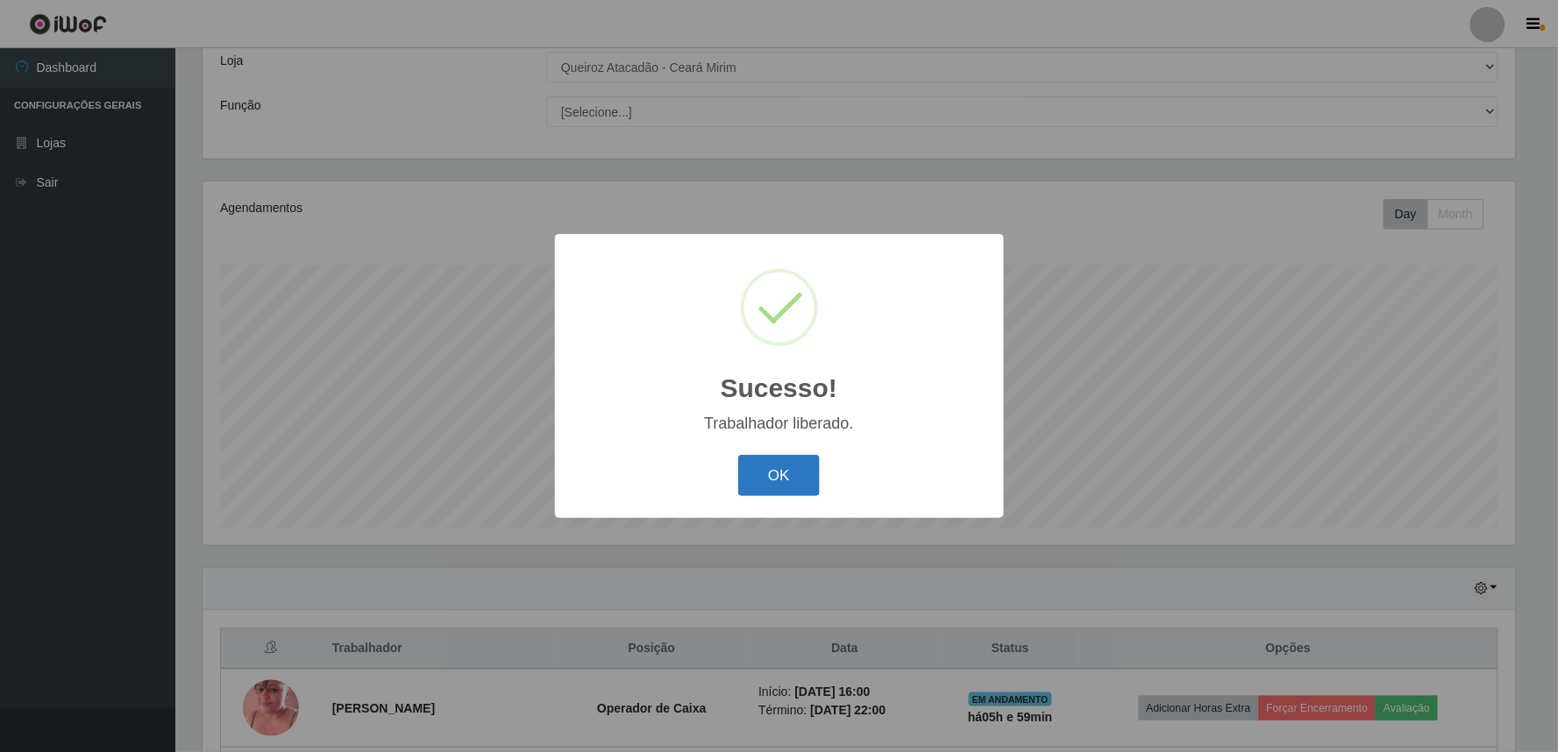
click at [799, 468] on button "OK" at bounding box center [779, 475] width 82 height 41
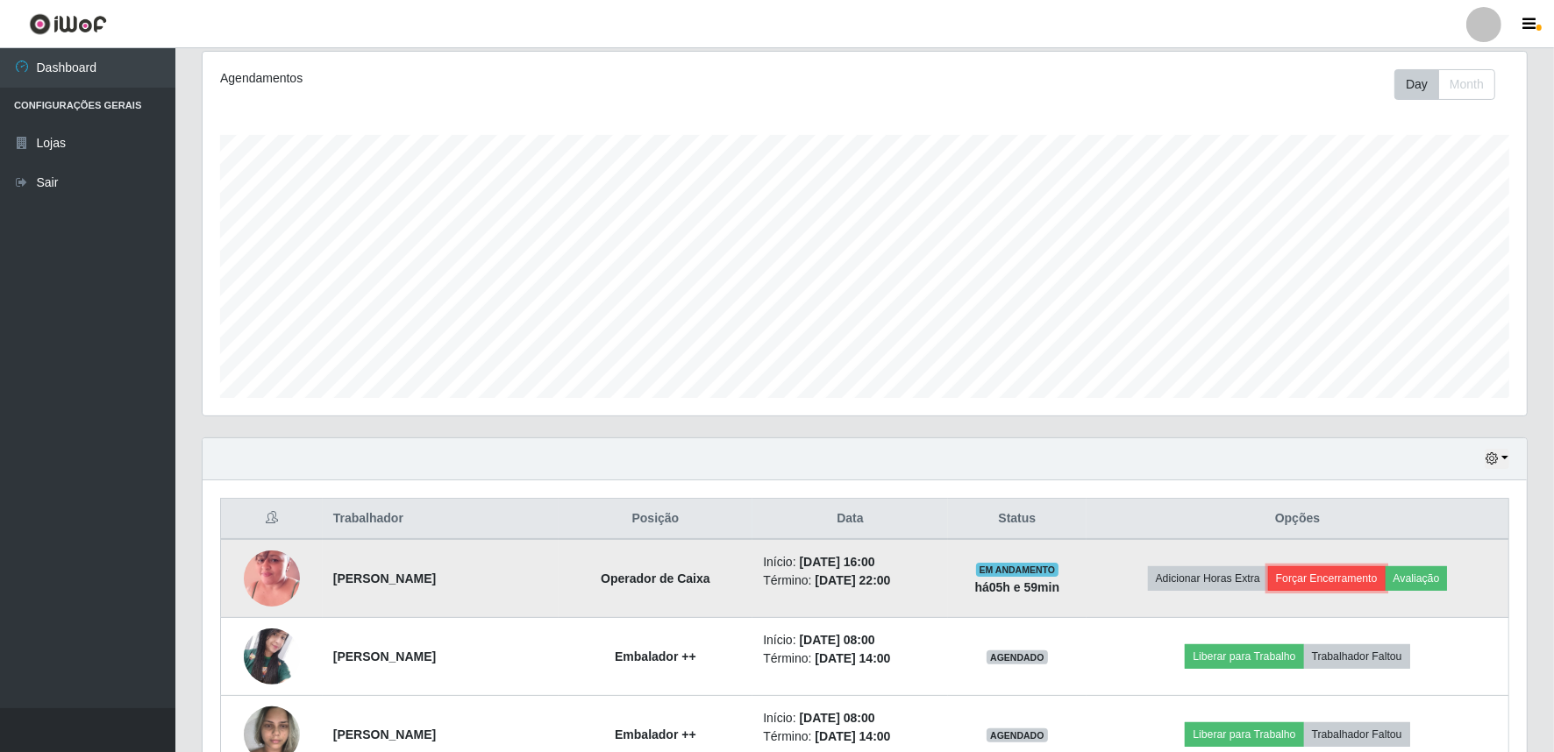
click at [1371, 582] on button "Forçar Encerramento" at bounding box center [1327, 579] width 118 height 25
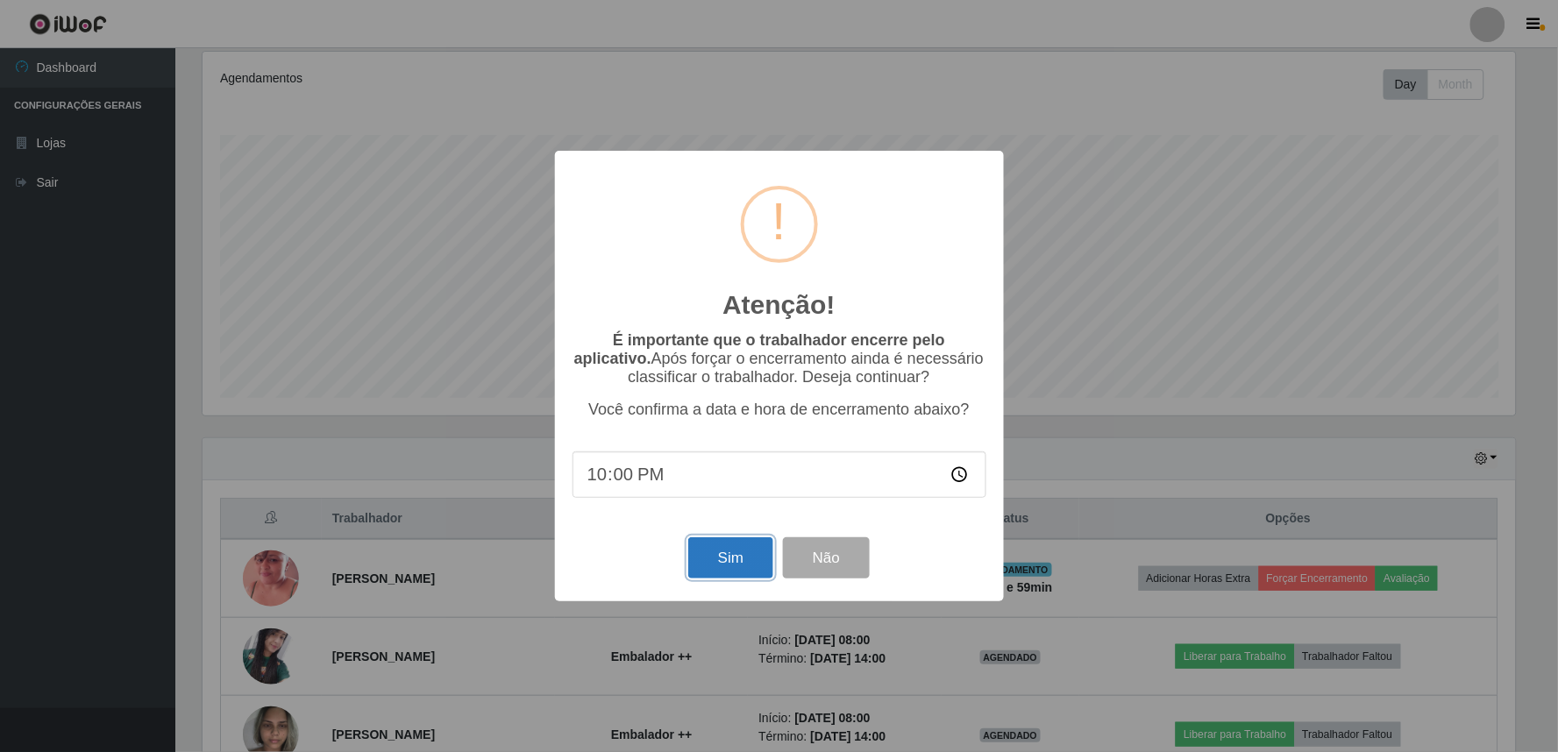
click at [758, 561] on button "Sim" at bounding box center [730, 558] width 85 height 41
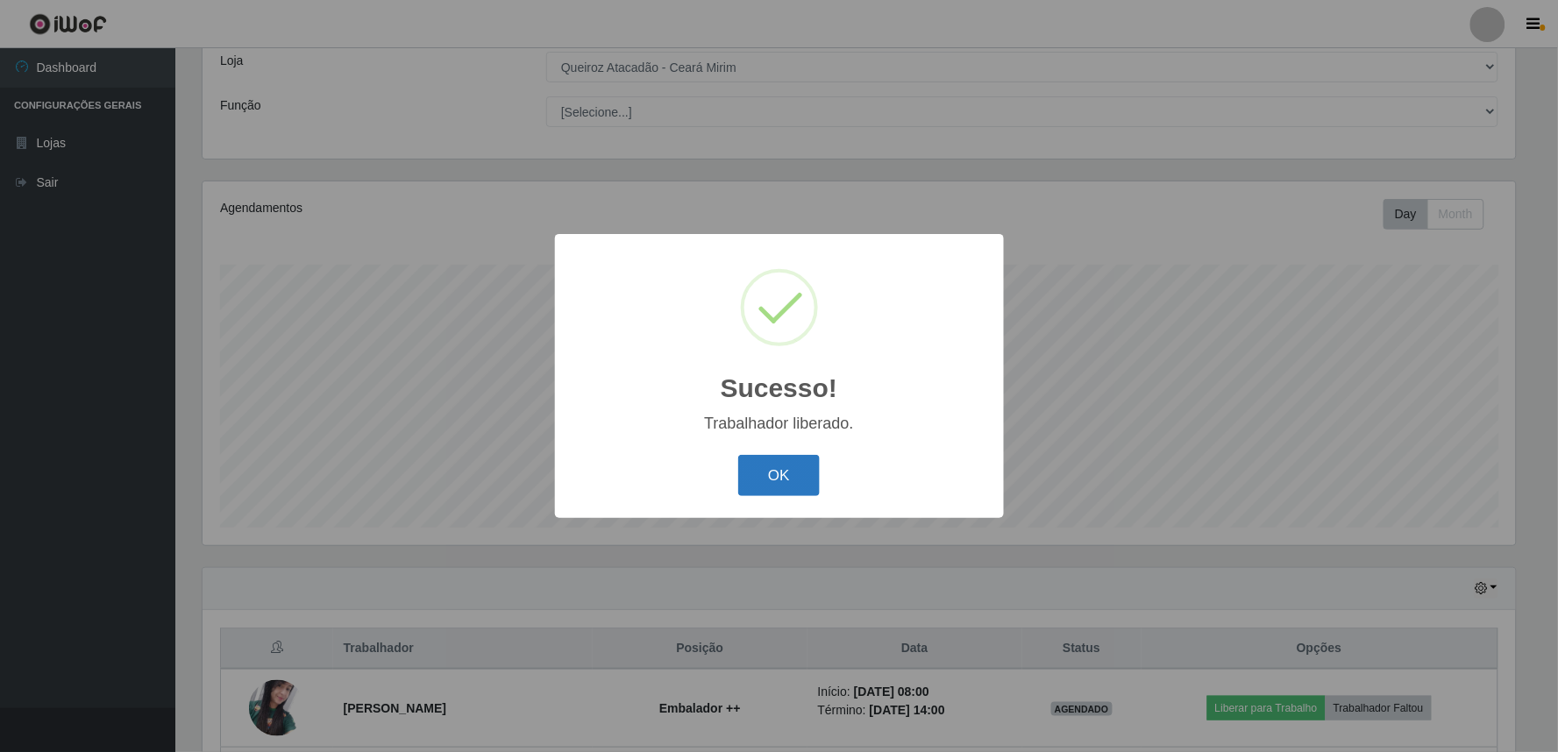
click at [768, 469] on button "OK" at bounding box center [779, 475] width 82 height 41
